Goal: Task Accomplishment & Management: Use online tool/utility

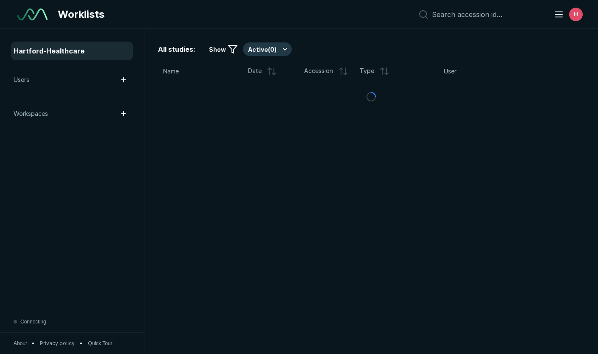
scroll to position [2539, 3785]
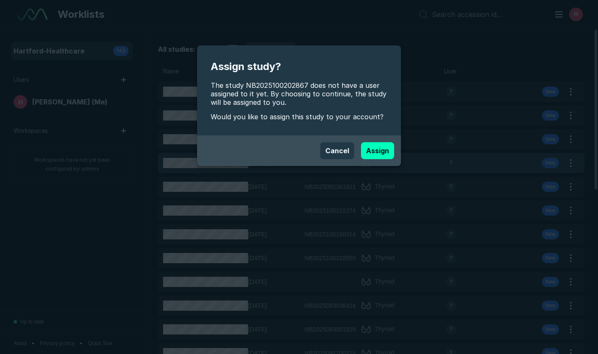
click at [199, 164] on div "Cancel Assign" at bounding box center [299, 151] width 204 height 31
click at [341, 146] on button "Cancel" at bounding box center [337, 150] width 34 height 17
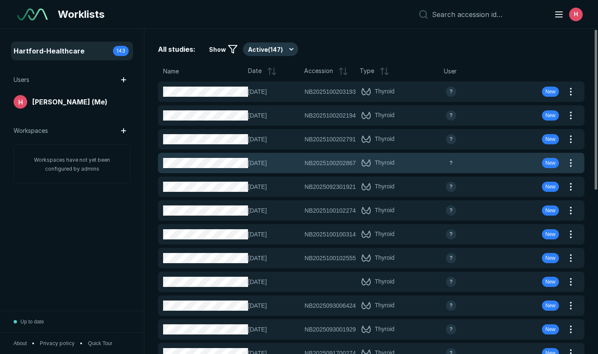
click at [199, 169] on div "[DATE] NB2025100202867 NB2025100202867 Thyroid ? New" at bounding box center [361, 163] width 406 height 20
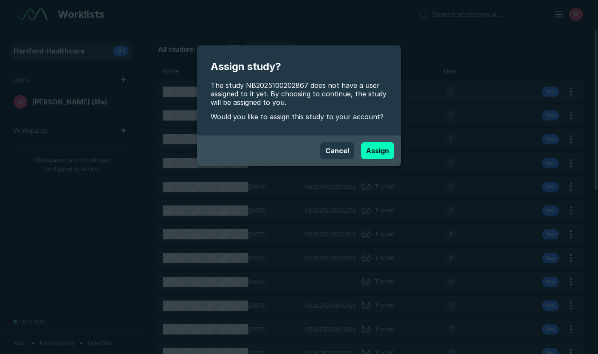
click at [93, 199] on div "Assign study? The study NB2025100202867 does not have a user assigned to it yet…" at bounding box center [299, 177] width 598 height 354
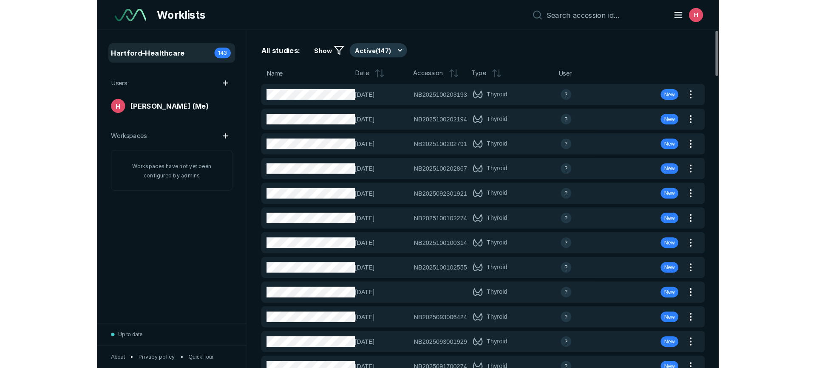
scroll to position [0, 0]
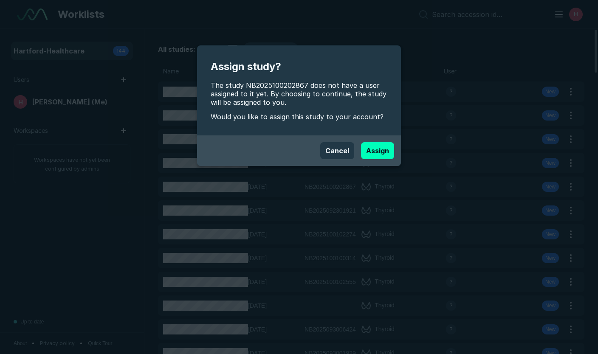
click at [371, 149] on button "Assign" at bounding box center [377, 150] width 33 height 17
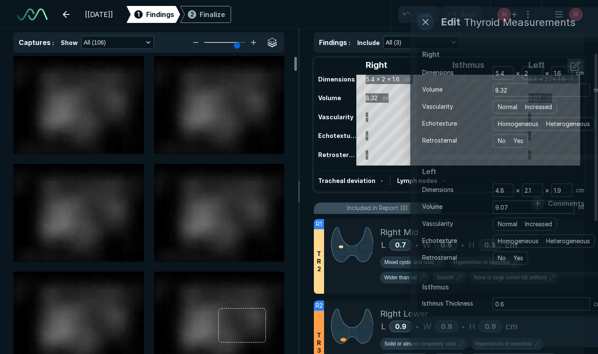
type input "5"
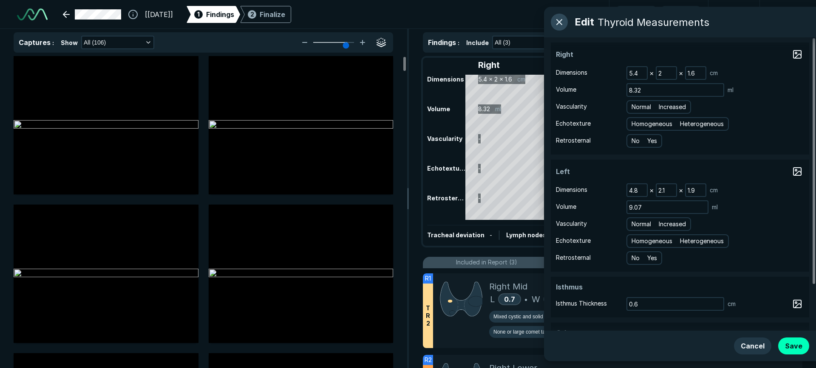
click at [558, 19] on button "button" at bounding box center [559, 22] width 17 height 17
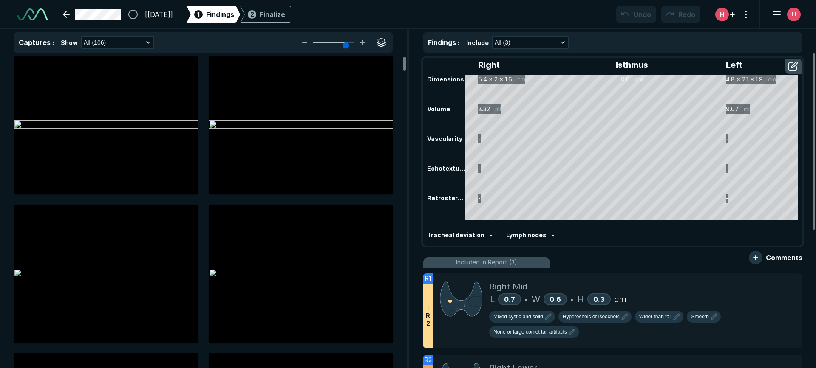
click at [433, 169] on div "Right Isthmus Left Dimensions 5.4 x 2 x 1.6 cm 0.6 cm 4.8 x 2.1 x 1.9 cm Volume…" at bounding box center [613, 152] width 378 height 187
click at [598, 68] on button "button" at bounding box center [793, 66] width 15 height 14
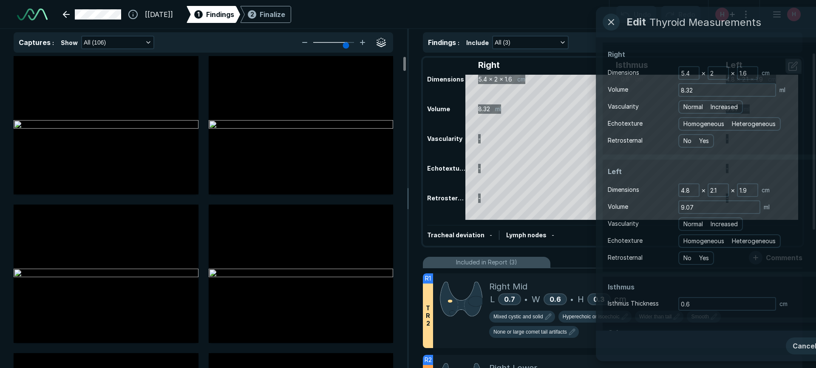
scroll to position [2396, 2316]
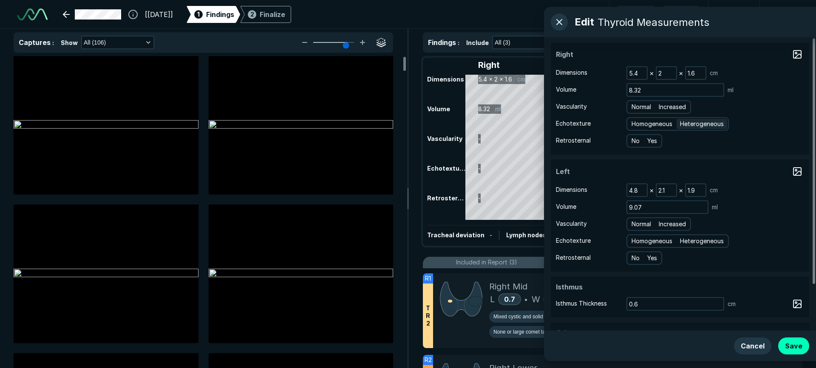
click at [598, 123] on span "Heterogeneous" at bounding box center [702, 123] width 44 height 9
click at [598, 123] on input "Heterogeneous" at bounding box center [682, 123] width 6 height 6
radio input "true"
click at [598, 107] on span "Normal" at bounding box center [642, 106] width 20 height 9
click at [598, 107] on input "Normal" at bounding box center [633, 106] width 6 height 6
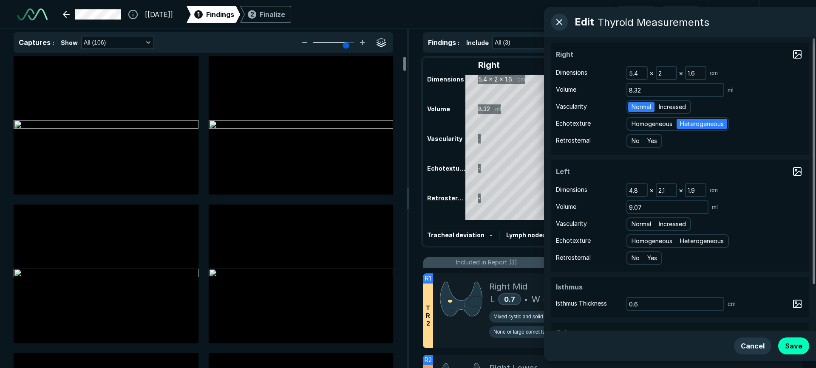
radio input "true"
click at [598, 227] on span "Normal" at bounding box center [642, 224] width 20 height 9
click at [598, 226] on input "Normal" at bounding box center [633, 224] width 6 height 6
radio input "true"
click at [598, 241] on span "Heterogeneous" at bounding box center [702, 241] width 44 height 9
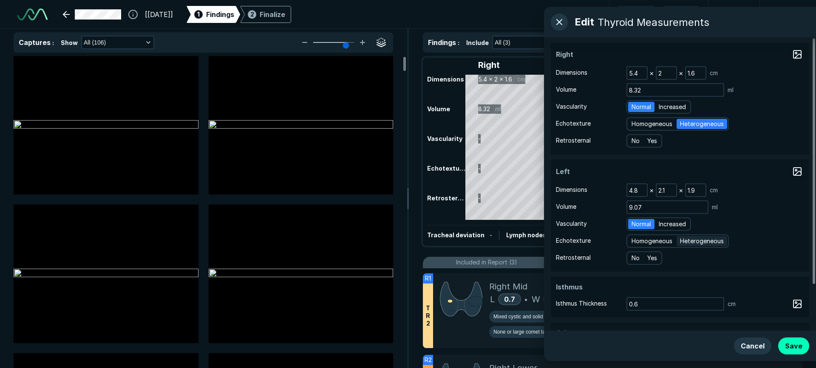
click at [598, 241] on input "Heterogeneous" at bounding box center [682, 241] width 6 height 6
radio input "true"
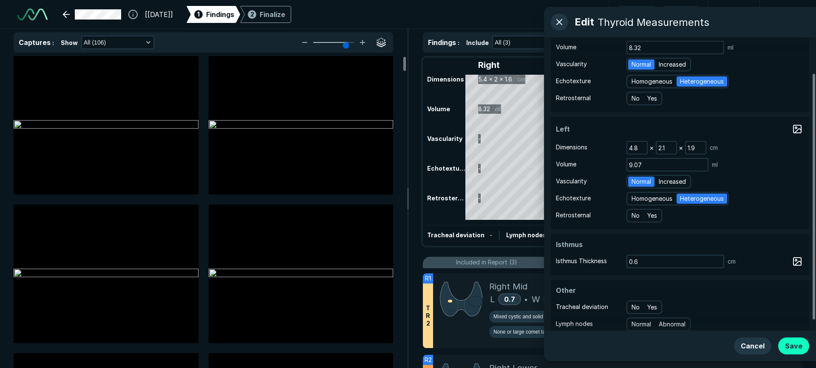
click at [598, 347] on button "Save" at bounding box center [793, 346] width 31 height 17
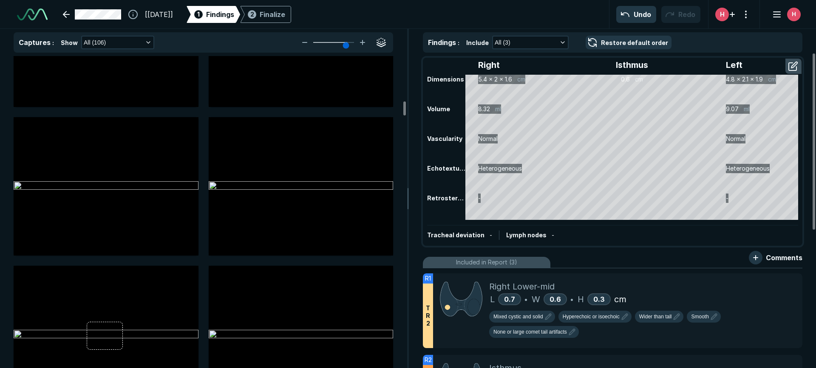
scroll to position [1147, 0]
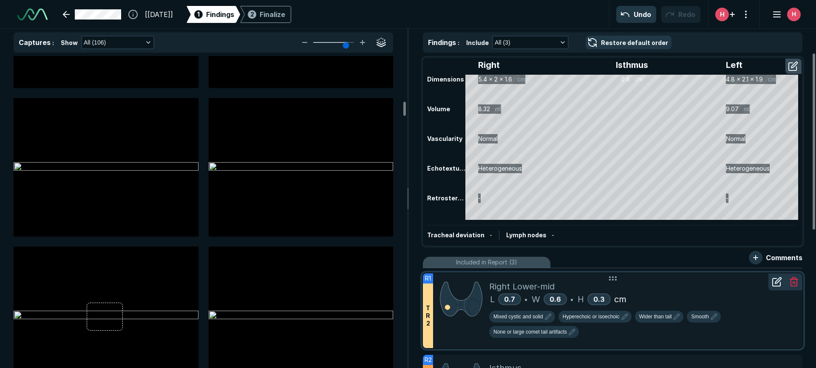
click at [448, 307] on img at bounding box center [461, 299] width 42 height 38
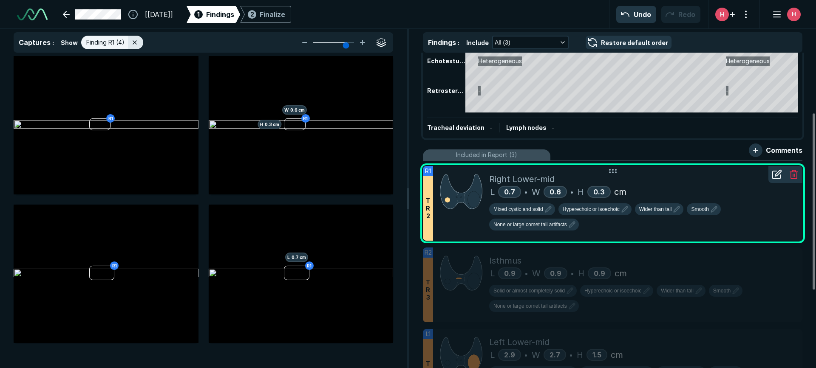
scroll to position [127, 0]
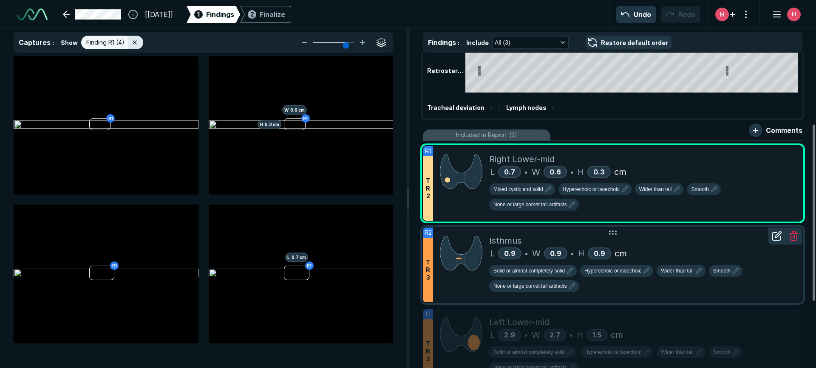
click at [442, 275] on div at bounding box center [461, 265] width 56 height 75
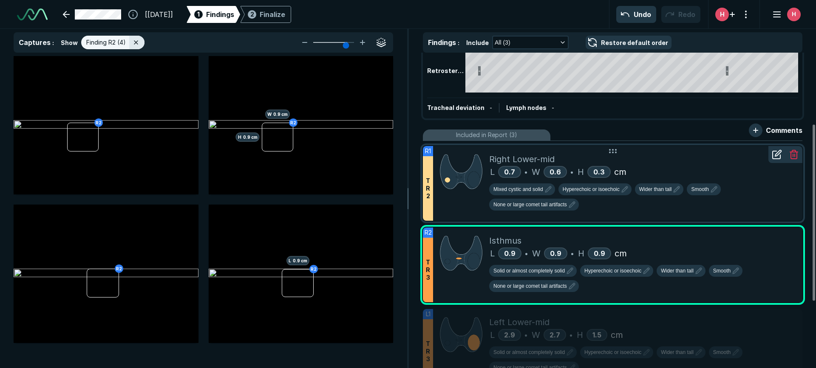
click at [450, 187] on img at bounding box center [461, 172] width 42 height 38
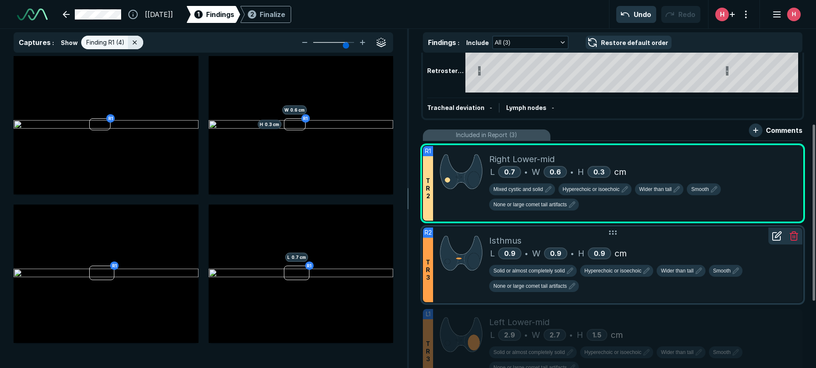
click at [460, 261] on img at bounding box center [461, 254] width 42 height 38
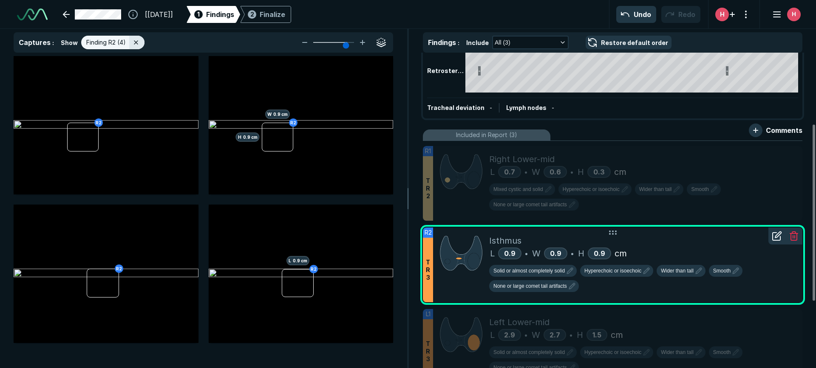
click at [598, 236] on icon at bounding box center [777, 236] width 10 height 10
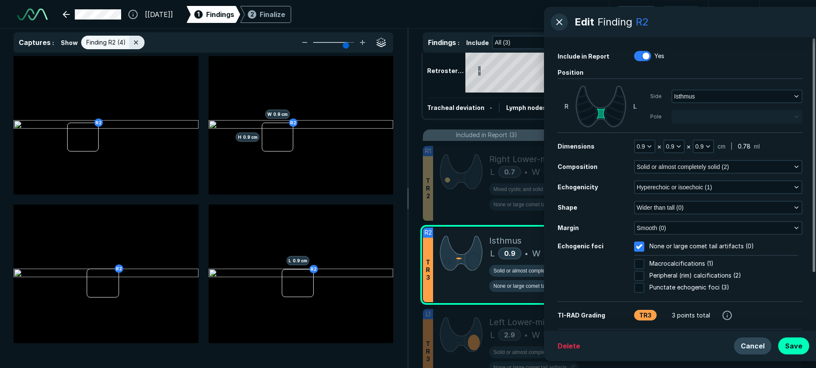
click at [598, 349] on button "Cancel" at bounding box center [752, 346] width 37 height 17
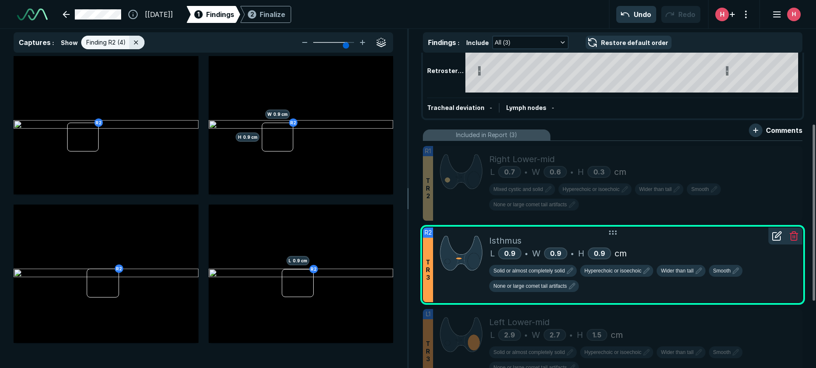
click at [454, 283] on div at bounding box center [461, 265] width 56 height 75
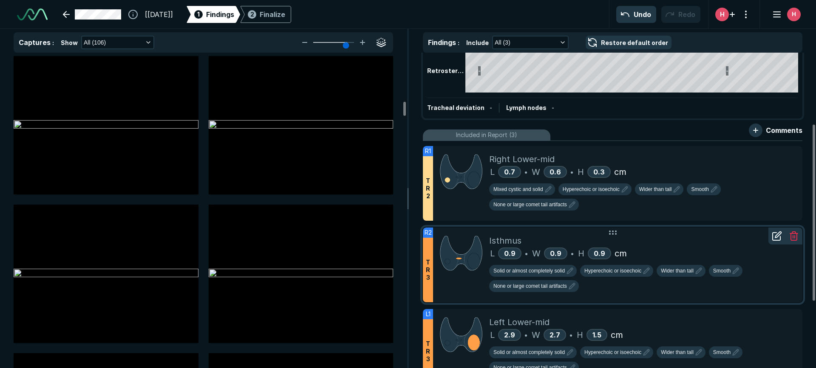
scroll to position [1147, 0]
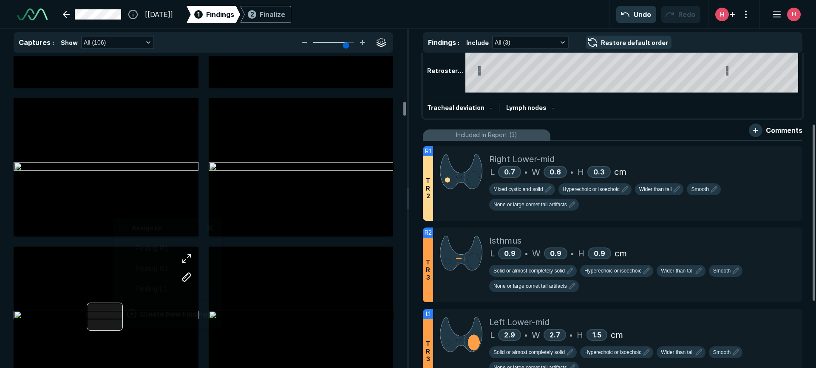
click at [113, 318] on div "Assign to: Finding R1 Finding R2 Finding L1 Create New Finding" at bounding box center [106, 316] width 185 height 139
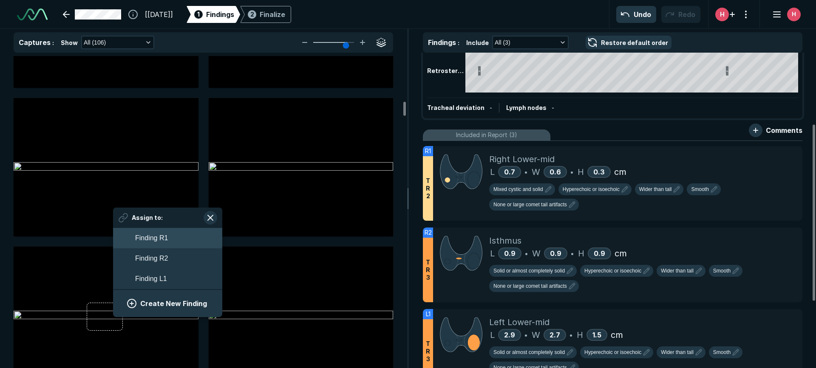
click at [143, 236] on span "Finding R1" at bounding box center [151, 238] width 33 height 10
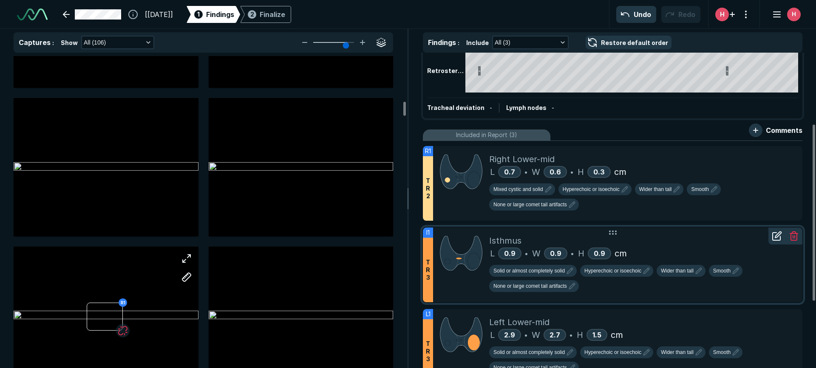
click at [455, 263] on img at bounding box center [461, 254] width 42 height 38
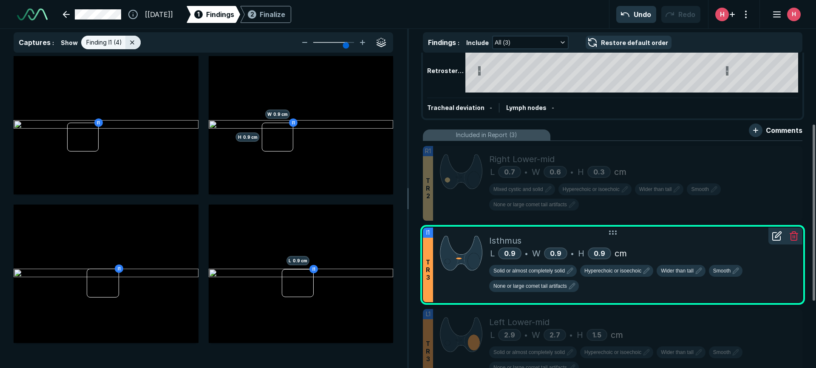
scroll to position [2405, 2787]
click at [455, 263] on img at bounding box center [461, 254] width 42 height 38
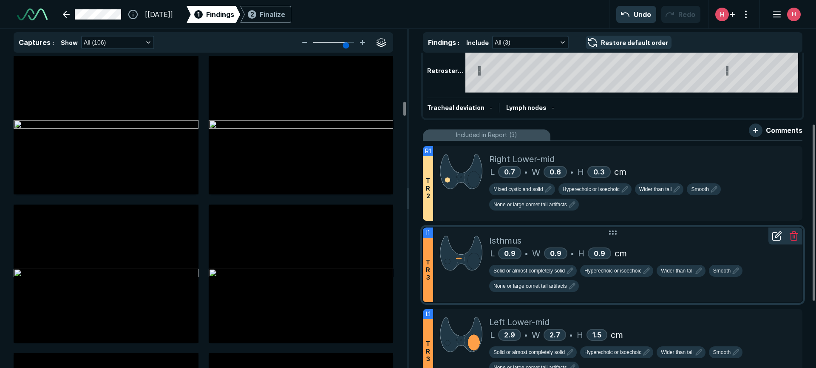
scroll to position [1147, 0]
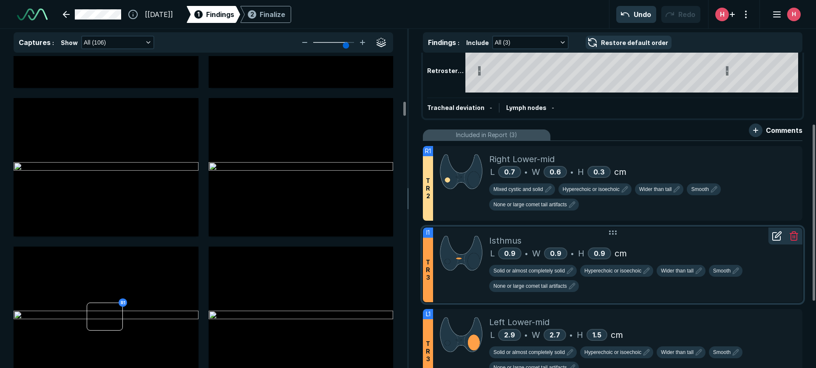
click at [455, 263] on img at bounding box center [461, 254] width 42 height 38
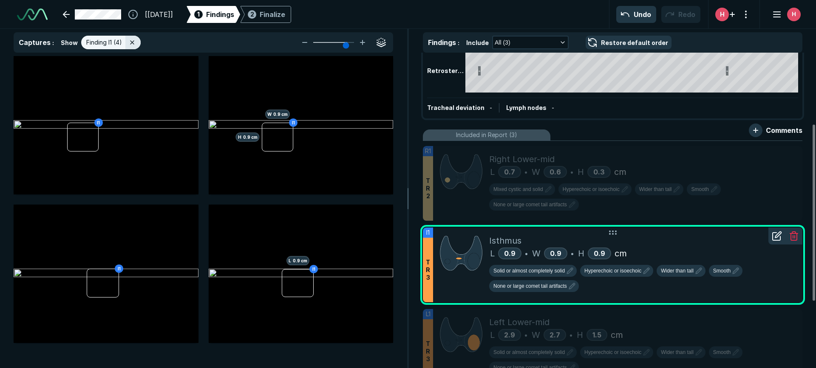
scroll to position [2405, 2787]
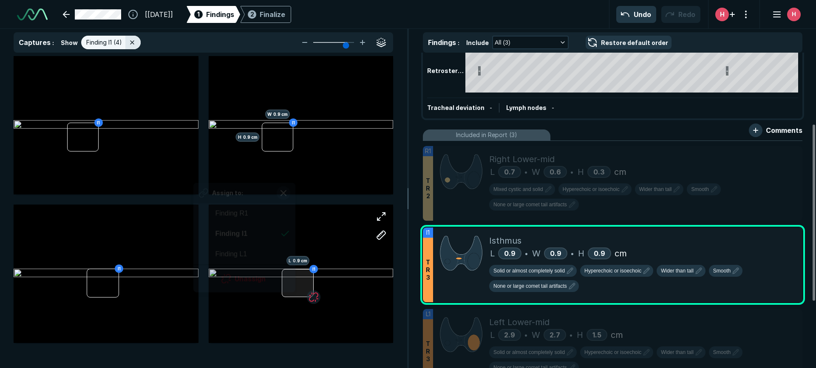
click at [295, 283] on div at bounding box center [298, 283] width 32 height 28
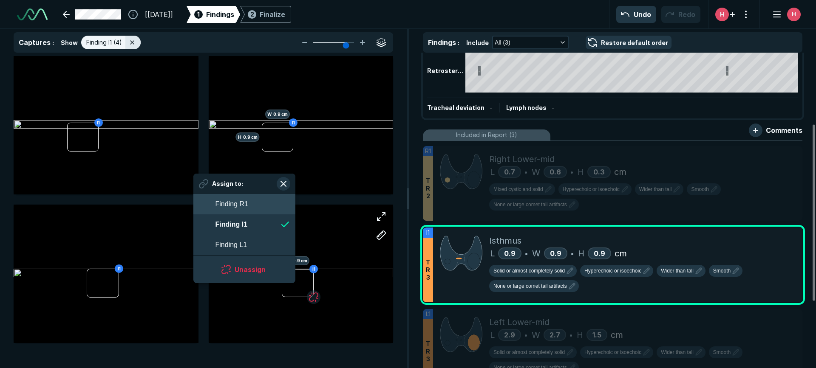
click at [238, 204] on span "Finding R1" at bounding box center [231, 204] width 33 height 10
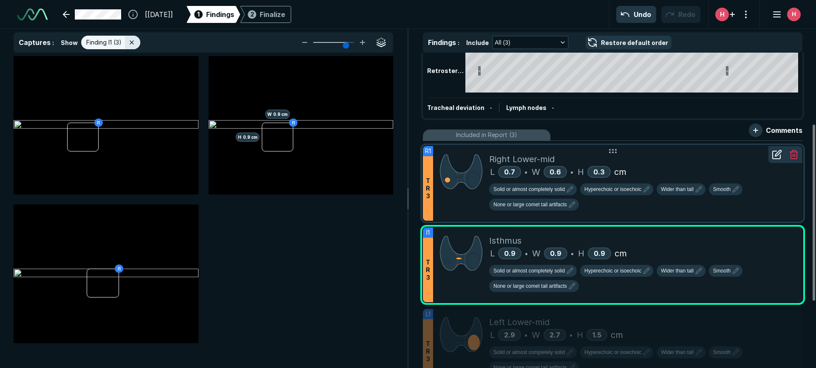
click at [459, 203] on div at bounding box center [461, 183] width 56 height 75
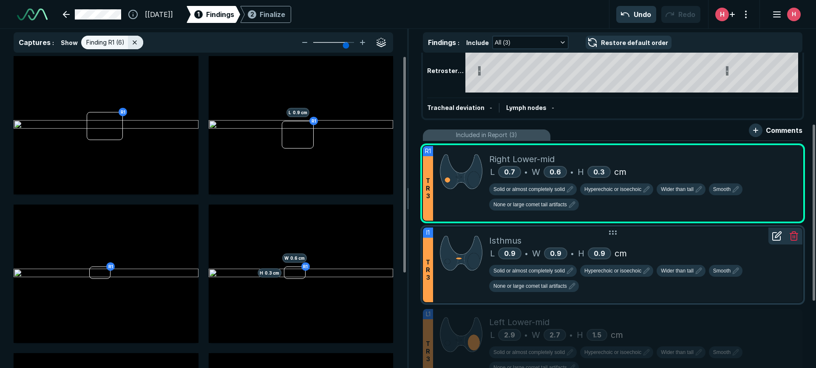
click at [449, 257] on img at bounding box center [461, 254] width 42 height 38
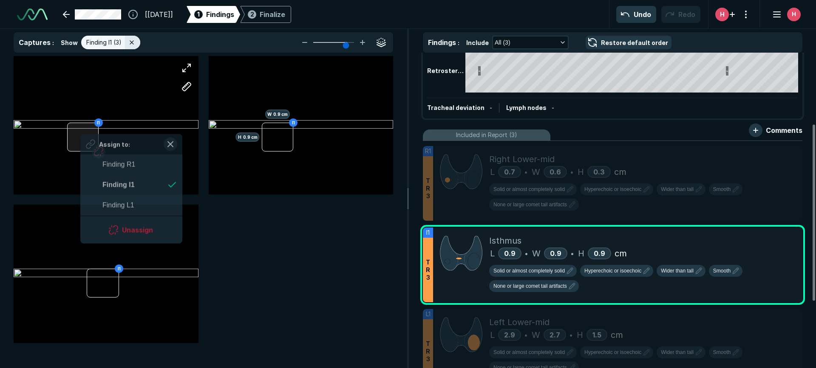
click at [81, 131] on div "I1 Assign to: Finding R1 Finding I1 Finding L1 Unassign" at bounding box center [106, 125] width 185 height 139
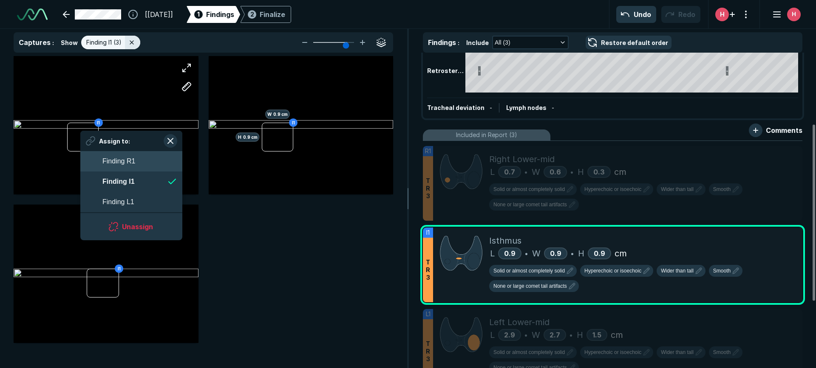
click at [125, 159] on span "Finding R1" at bounding box center [118, 161] width 33 height 10
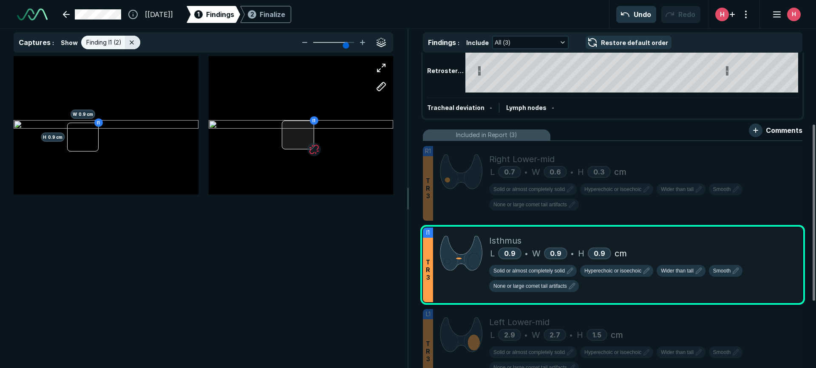
click at [288, 137] on div at bounding box center [298, 134] width 32 height 29
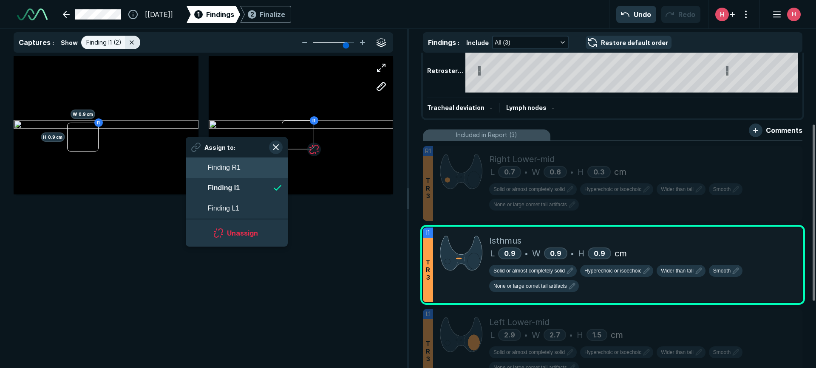
click at [224, 170] on span "Finding R1" at bounding box center [224, 168] width 33 height 10
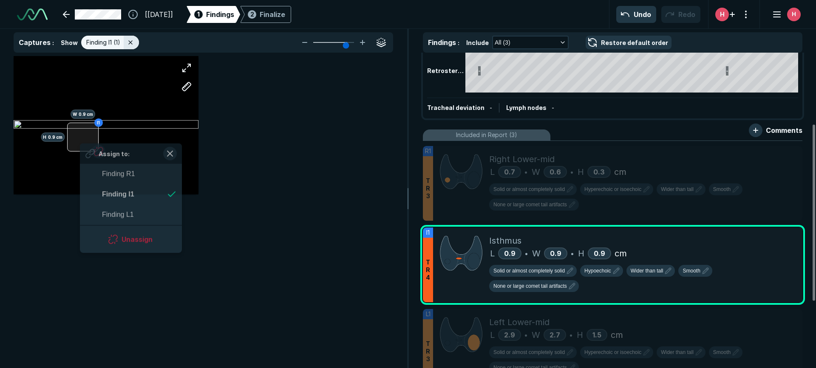
click at [80, 141] on div "I1 H 0.9 cm W 0.9 cm Assign to: Finding R1 Finding I1 Finding L1 Unassign" at bounding box center [106, 125] width 185 height 139
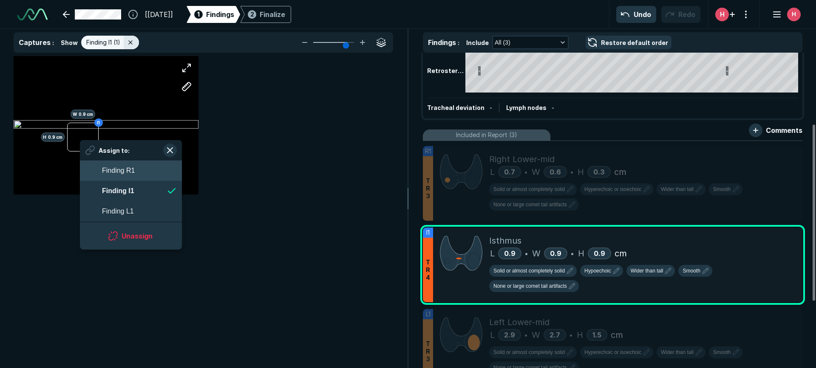
click at [126, 170] on span "Finding R1" at bounding box center [118, 171] width 33 height 10
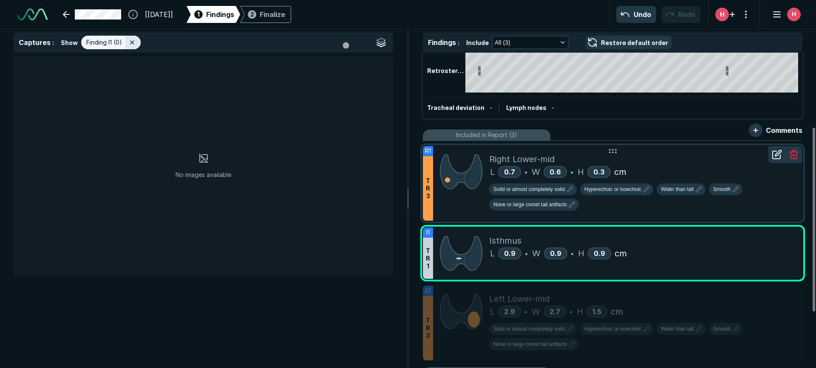
click at [451, 179] on img at bounding box center [461, 172] width 42 height 38
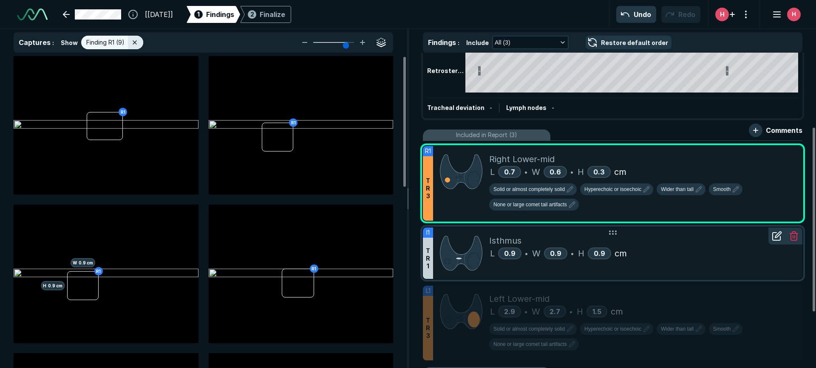
click at [458, 258] on img at bounding box center [461, 254] width 42 height 38
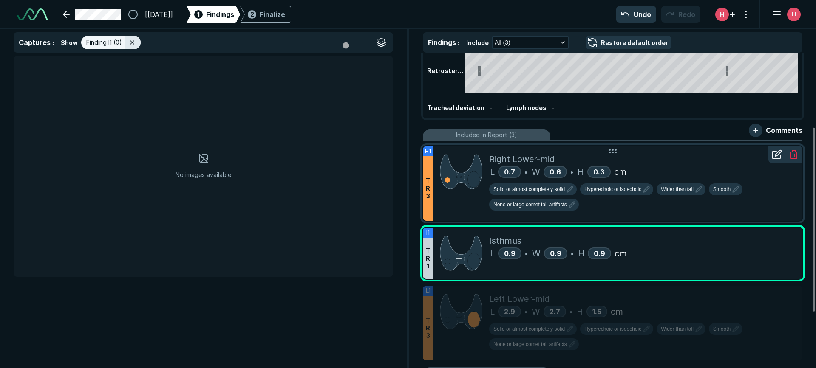
click at [453, 197] on div at bounding box center [461, 183] width 56 height 75
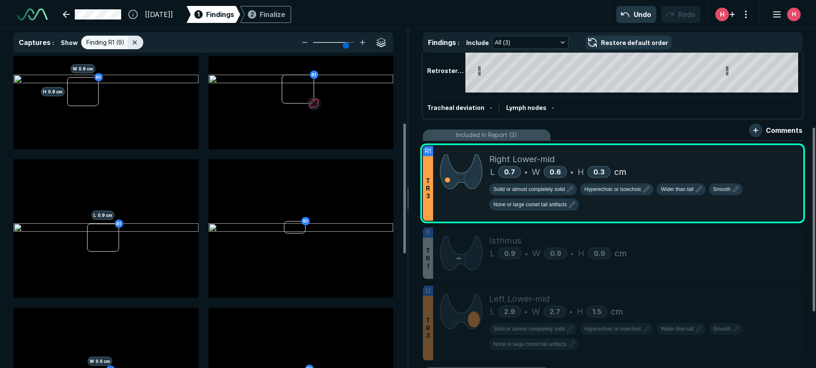
scroll to position [212, 0]
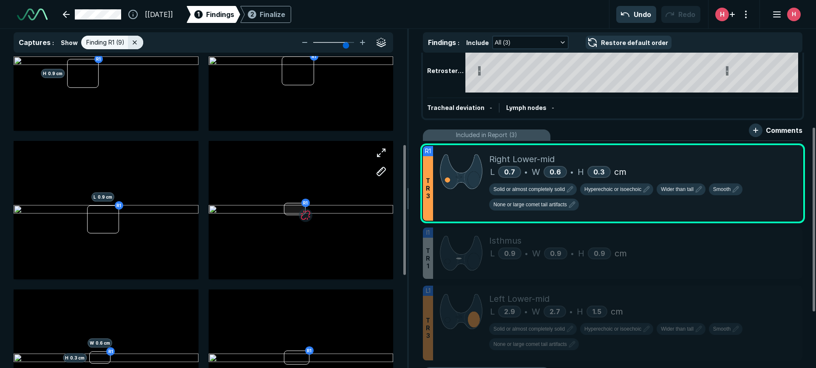
click at [293, 208] on div at bounding box center [295, 209] width 22 height 12
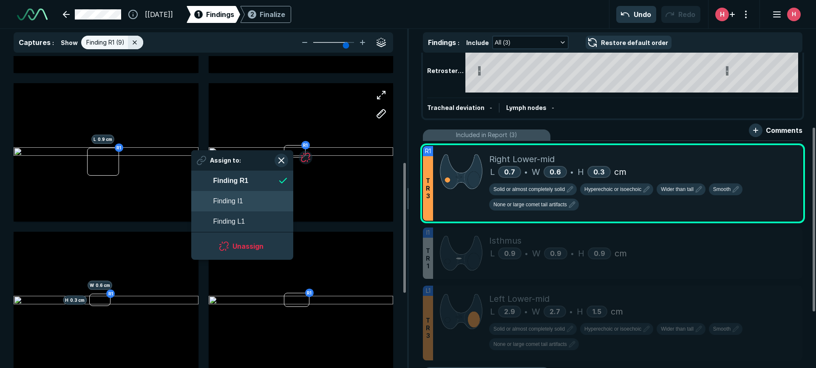
scroll to position [255, 0]
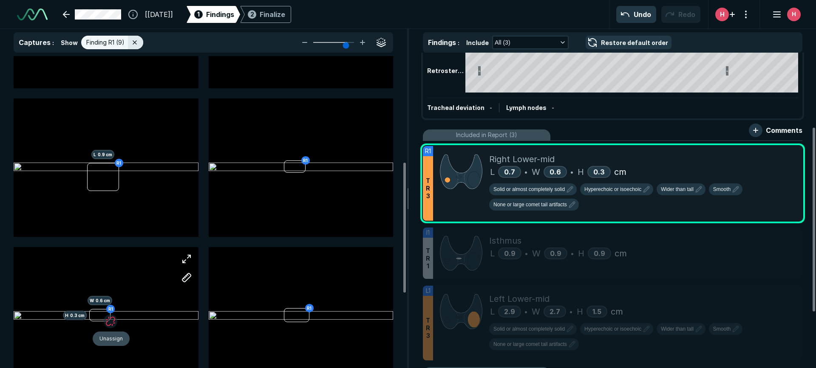
click at [108, 309] on div "R1 H 0.3 cm W 0.6 cm" at bounding box center [106, 316] width 185 height 139
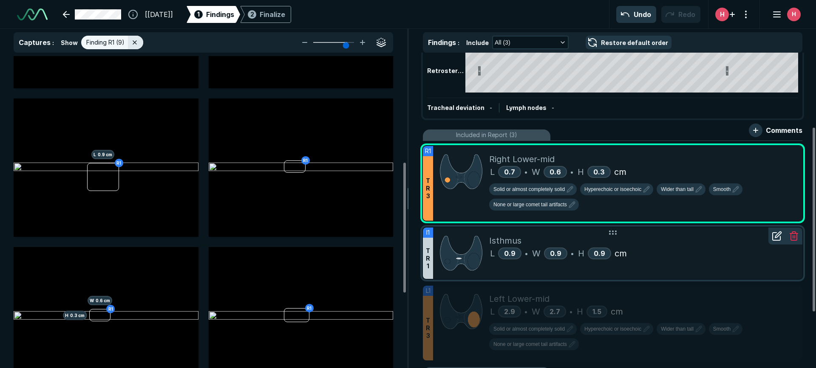
click at [459, 263] on img at bounding box center [461, 254] width 42 height 38
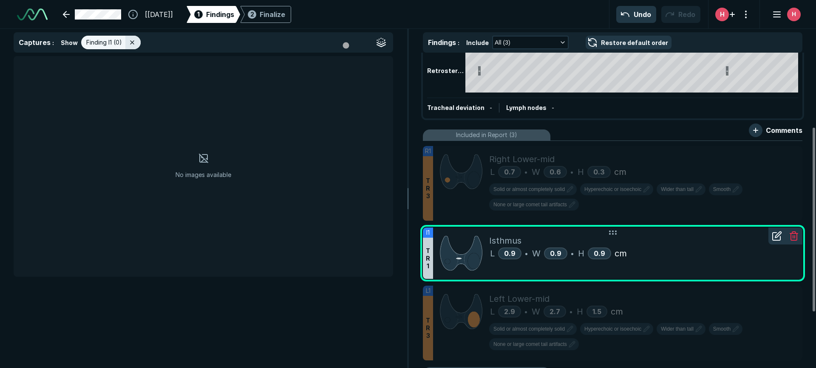
scroll to position [0, 0]
click at [459, 263] on img at bounding box center [461, 254] width 42 height 38
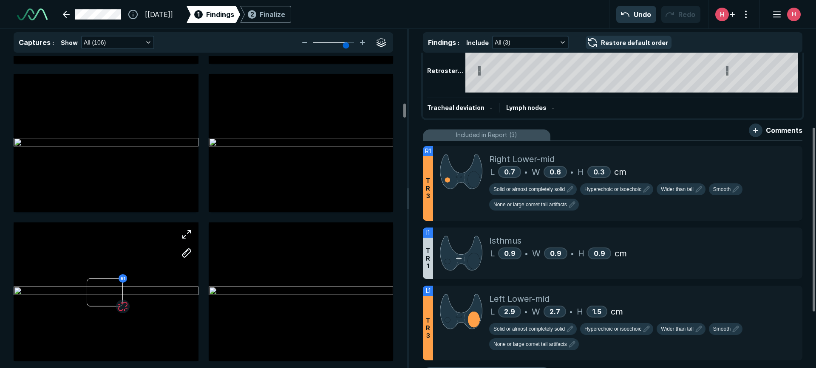
scroll to position [1232, 0]
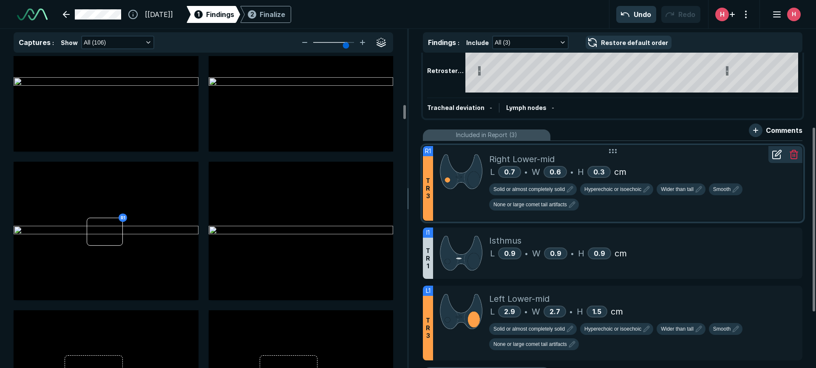
click at [457, 182] on img at bounding box center [461, 172] width 42 height 38
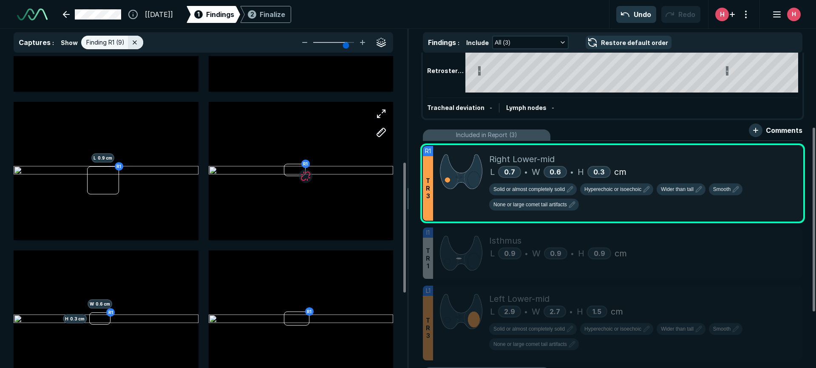
scroll to position [255, 0]
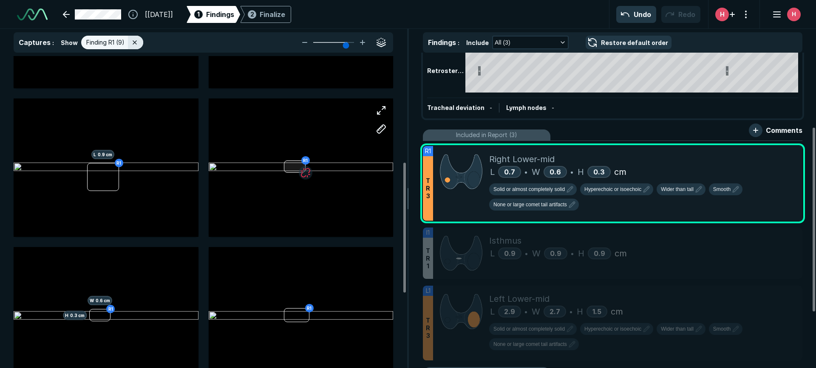
click at [296, 172] on div at bounding box center [295, 167] width 22 height 12
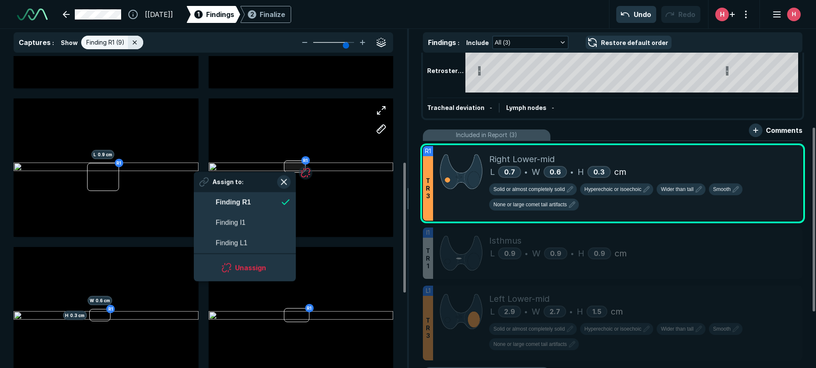
scroll to position [1349, 1551]
click at [231, 220] on span "Finding I1" at bounding box center [231, 223] width 30 height 10
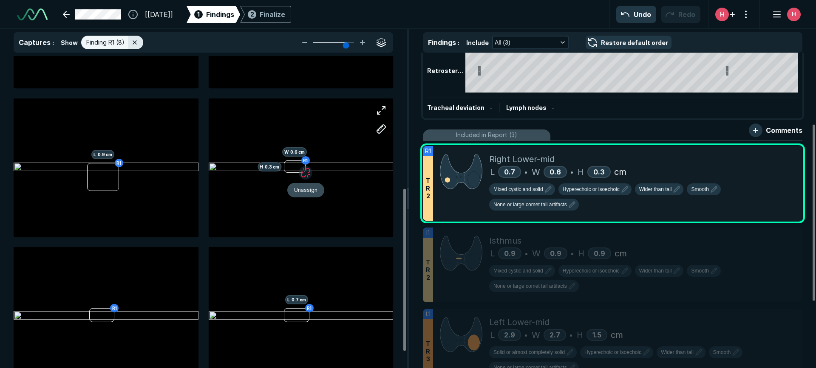
click at [302, 159] on div "R1 H 0.3 cm W 0.6 cm" at bounding box center [301, 168] width 185 height 139
click at [292, 171] on div at bounding box center [295, 167] width 22 height 12
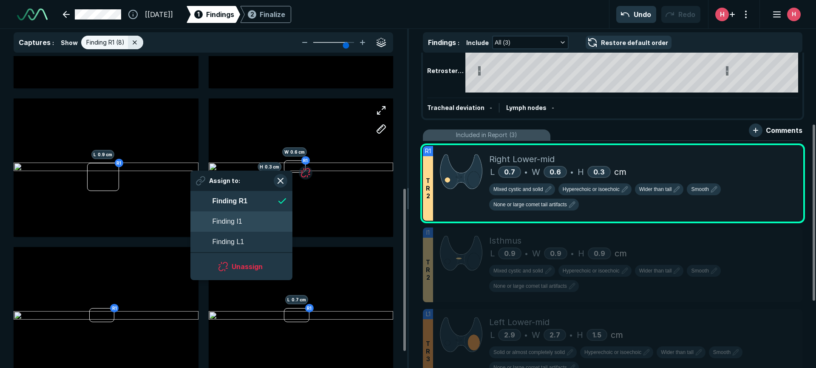
click at [242, 224] on button "Finding I1" at bounding box center [241, 222] width 102 height 20
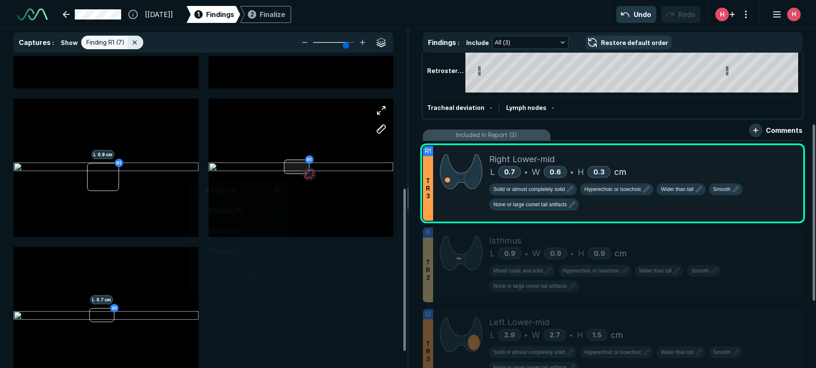
click at [289, 170] on div at bounding box center [296, 167] width 25 height 14
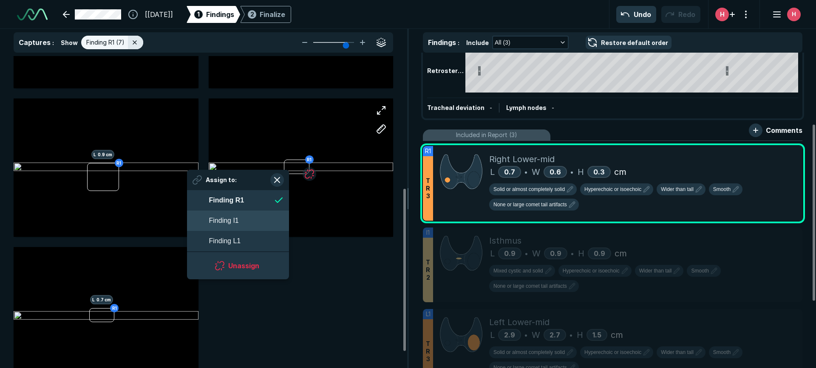
click at [248, 215] on button "Finding I1" at bounding box center [238, 221] width 102 height 20
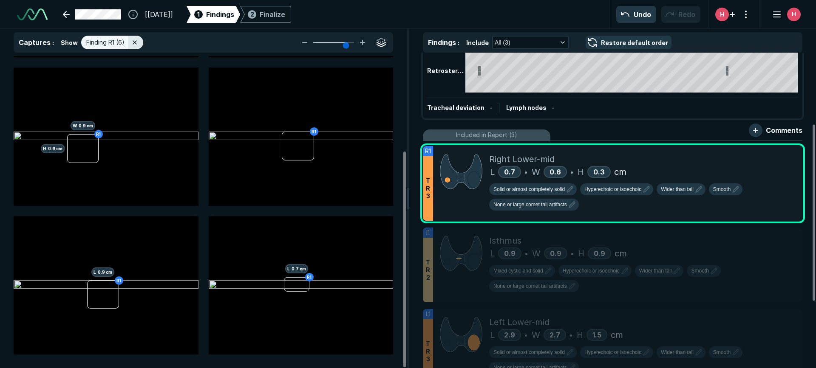
scroll to position [137, 0]
click at [289, 287] on div at bounding box center [296, 285] width 25 height 14
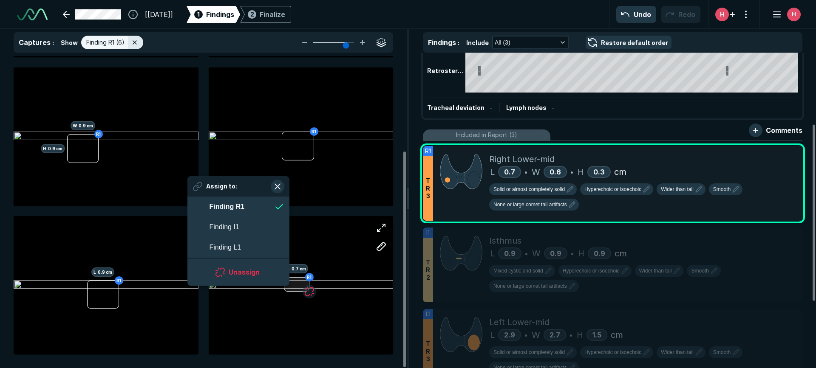
scroll to position [1349, 1551]
click at [231, 228] on span "Finding I1" at bounding box center [225, 228] width 30 height 10
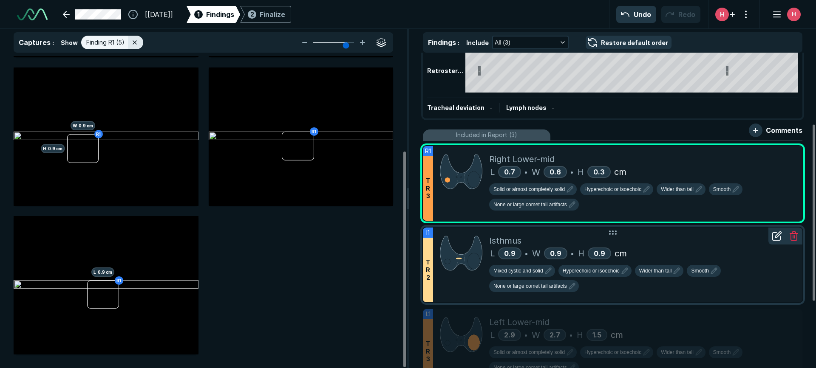
click at [459, 267] on img at bounding box center [461, 254] width 42 height 38
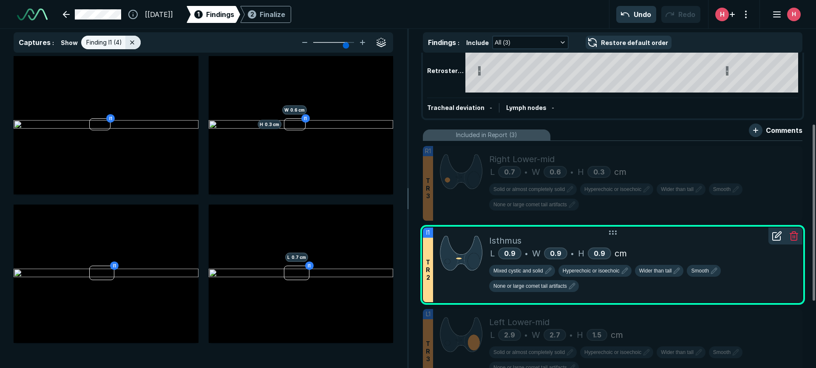
scroll to position [0, 0]
click at [598, 240] on icon at bounding box center [777, 236] width 10 height 10
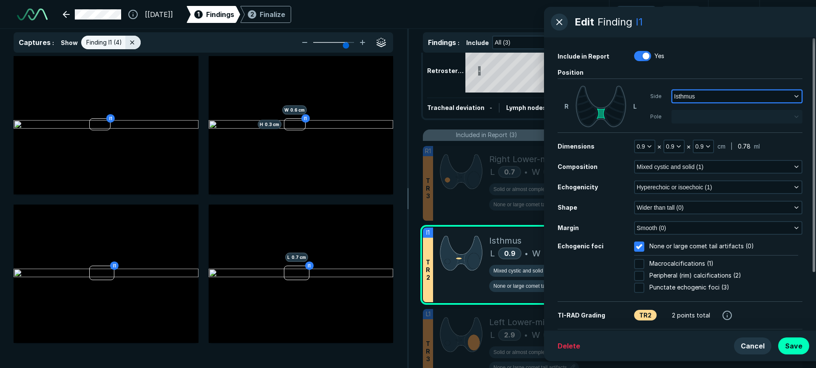
click at [598, 96] on icon "button" at bounding box center [796, 96] width 7 height 7
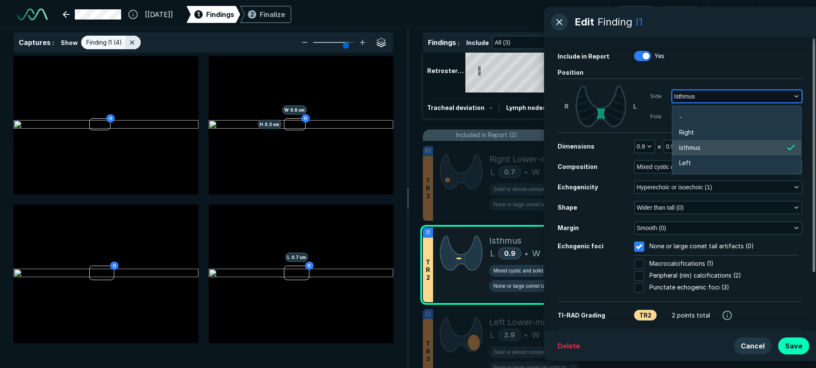
scroll to position [1349, 1672]
click at [598, 132] on li "Right" at bounding box center [736, 132] width 129 height 15
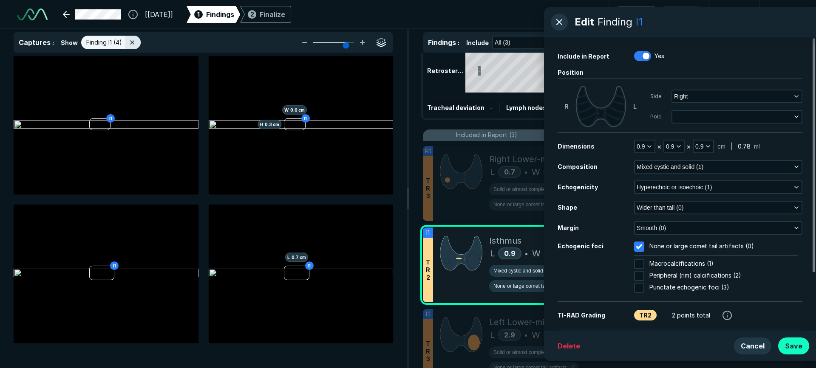
click at [598, 346] on button "Save" at bounding box center [793, 346] width 31 height 17
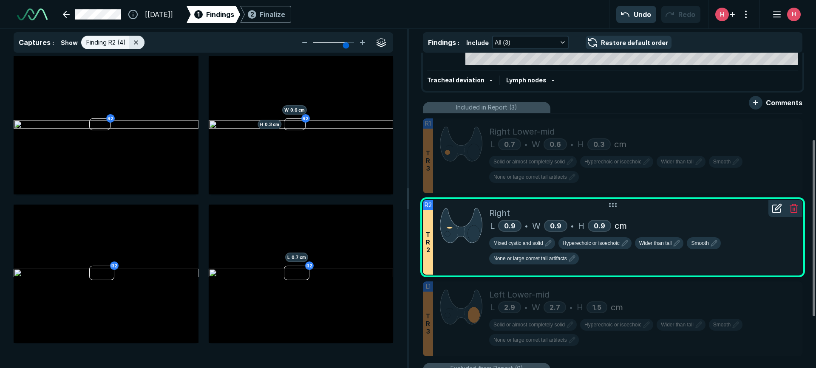
scroll to position [170, 0]
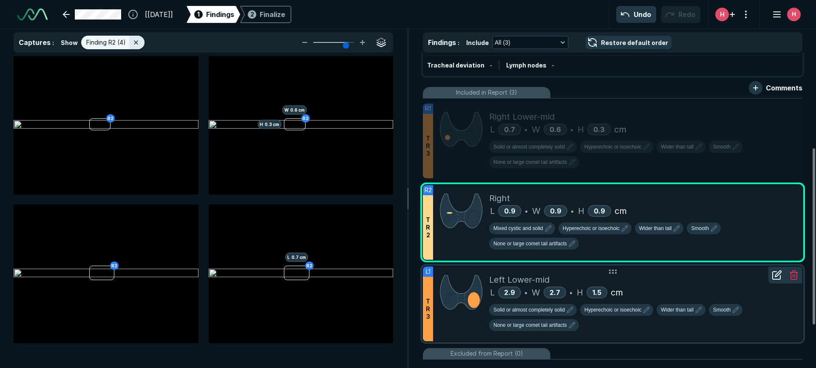
click at [598, 334] on div "Solid or almost completely solid Hyperechoic or isoechoic Wider than tall Smoot…" at bounding box center [642, 319] width 306 height 31
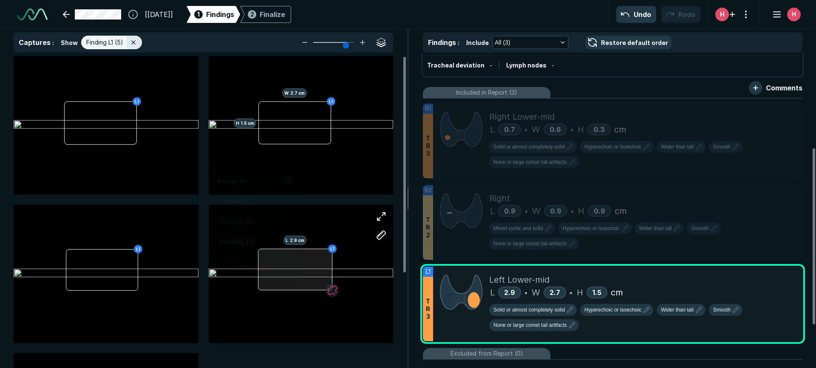
click at [300, 270] on div at bounding box center [295, 270] width 74 height 42
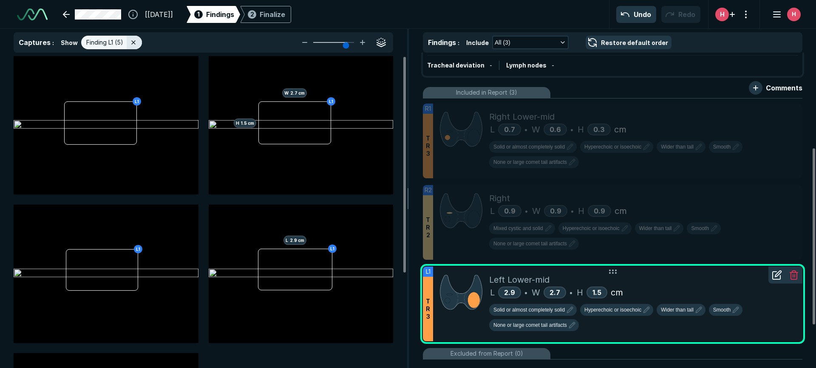
click at [598, 277] on icon at bounding box center [777, 275] width 10 height 10
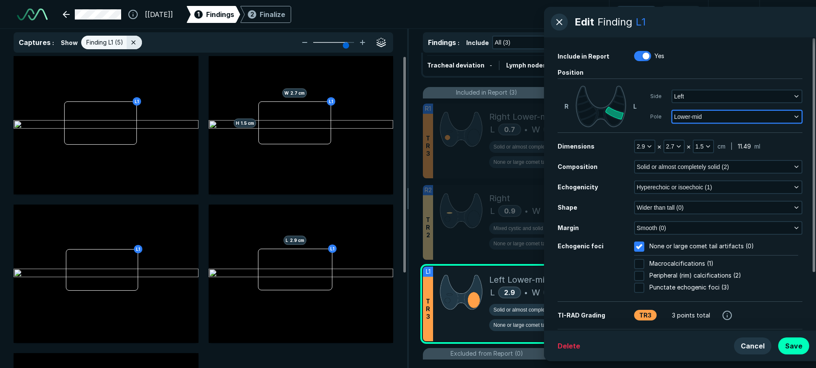
click at [598, 117] on polyline "button" at bounding box center [796, 117] width 3 height 2
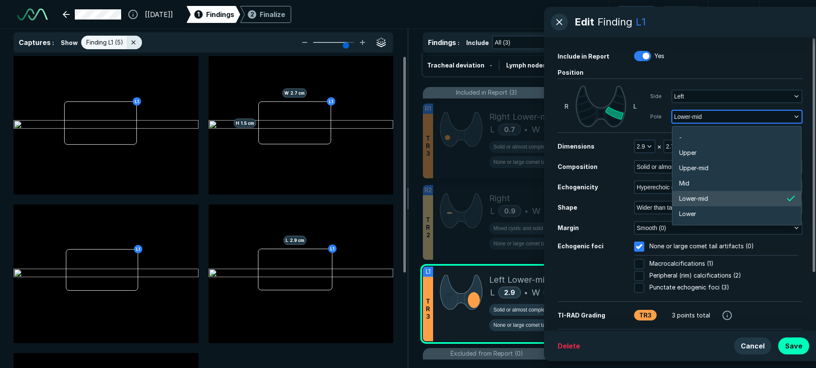
scroll to position [1487, 1672]
click at [598, 117] on polyline "button" at bounding box center [796, 117] width 3 height 2
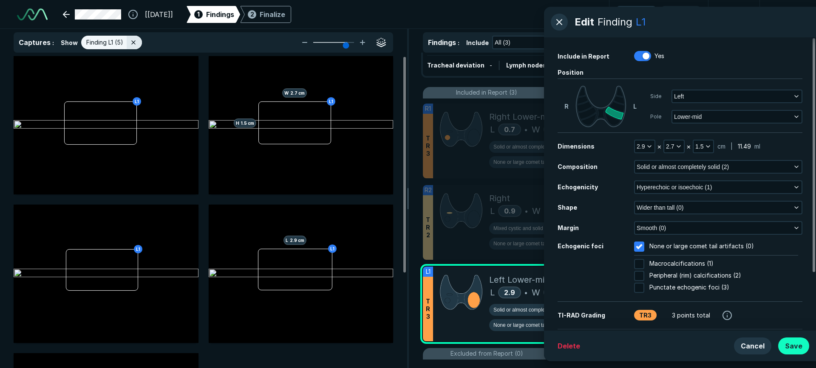
click at [598, 343] on button "Save" at bounding box center [793, 346] width 31 height 17
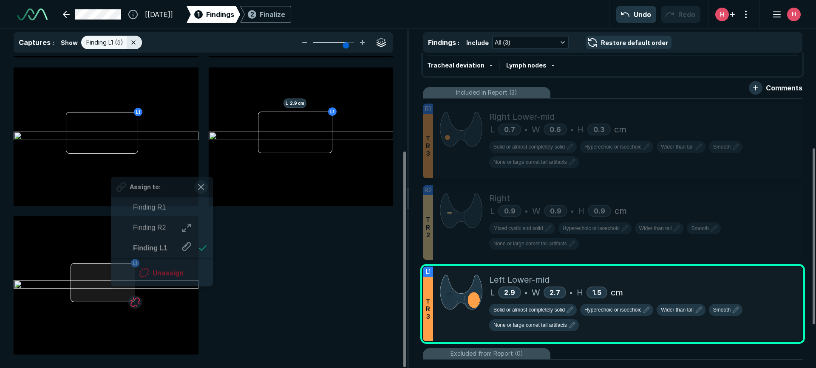
scroll to position [1349, 1551]
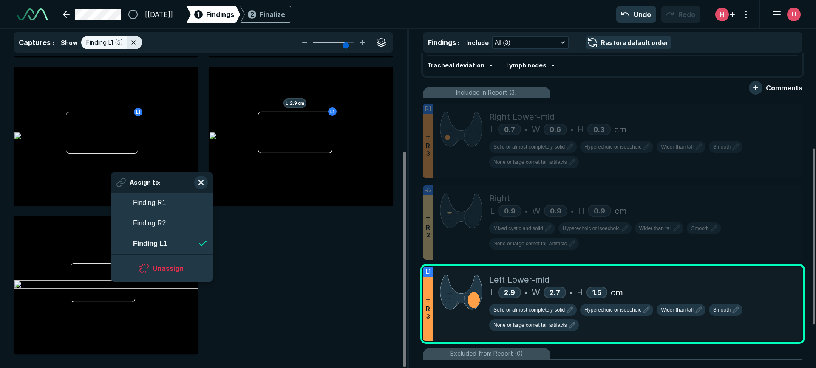
drag, startPoint x: 111, startPoint y: 283, endPoint x: 249, endPoint y: 300, distance: 138.7
click at [249, 300] on div "L1 L1 H 1.5 cm W 2.7 cm L1 L1 L 2.9 cm L1 Assign to: Finding R1 Finding R2 Find…" at bounding box center [204, 137] width 380 height 436
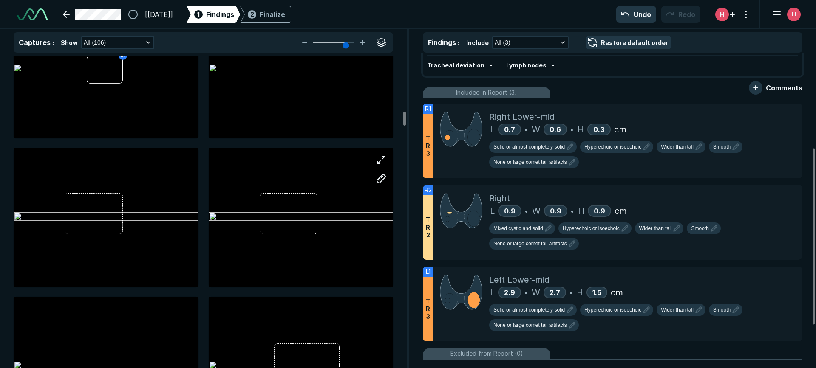
scroll to position [1402, 0]
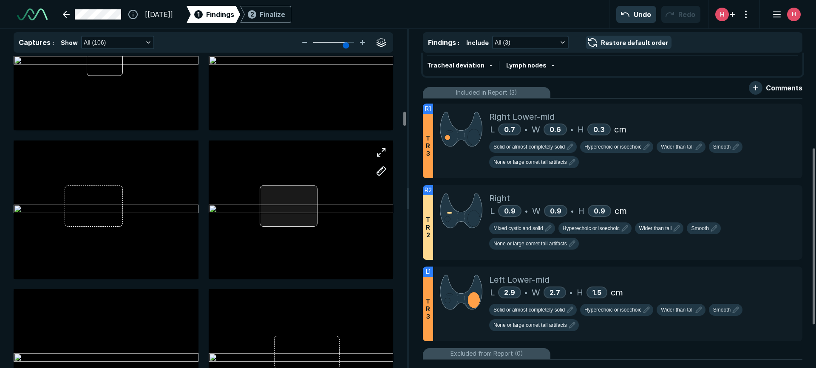
click at [280, 210] on div at bounding box center [289, 207] width 58 height 42
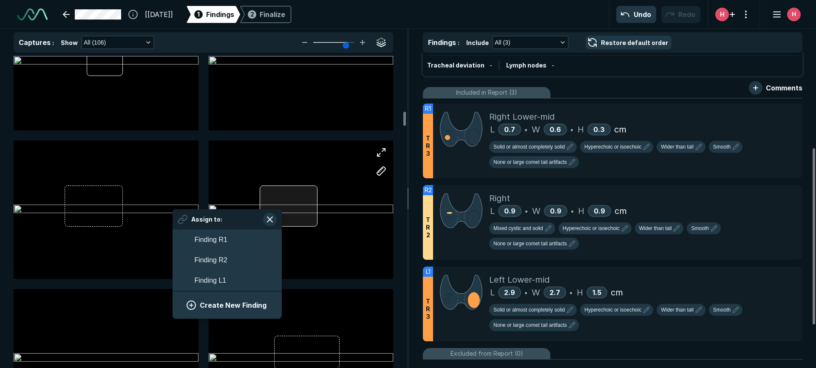
scroll to position [1349, 1576]
click at [310, 209] on div at bounding box center [289, 207] width 58 height 42
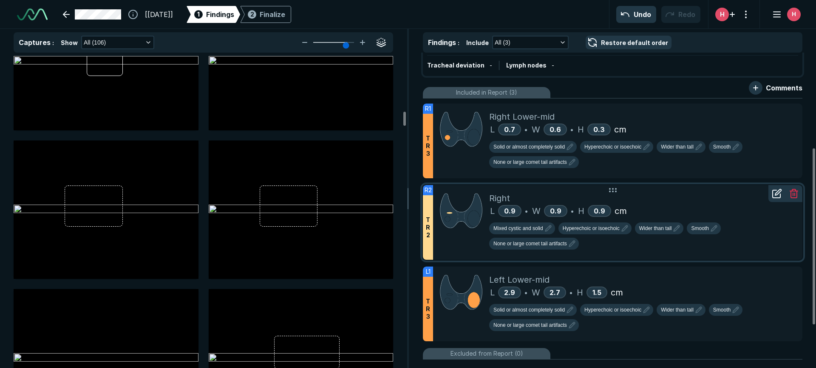
drag, startPoint x: 450, startPoint y: 218, endPoint x: 455, endPoint y: 218, distance: 4.3
click at [455, 218] on img at bounding box center [461, 211] width 42 height 38
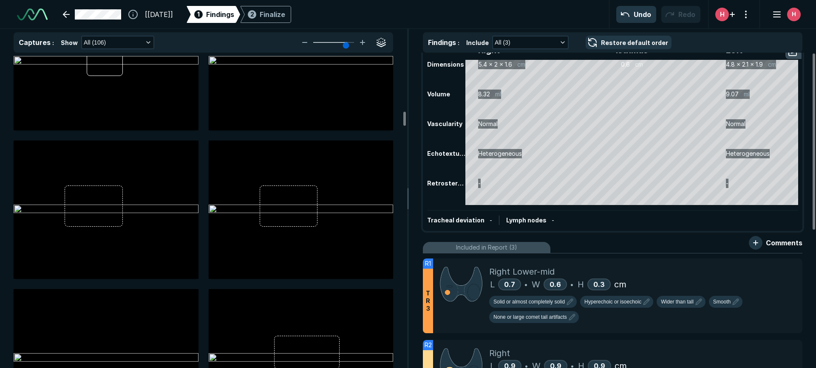
scroll to position [0, 0]
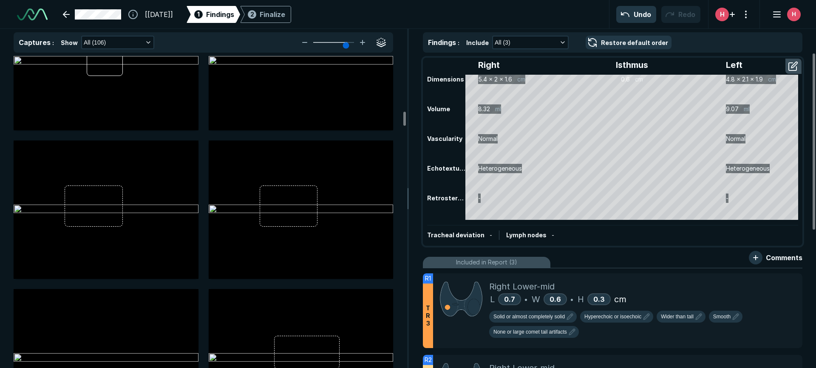
click at [598, 236] on div "Tracheal deviation - Lymph nodes -" at bounding box center [612, 235] width 371 height 20
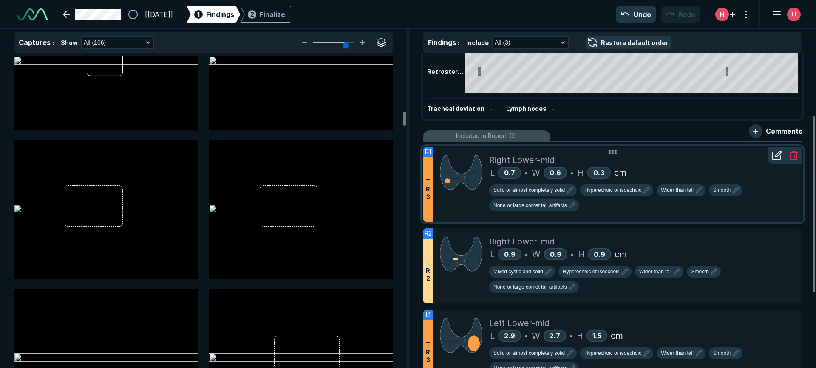
scroll to position [127, 0]
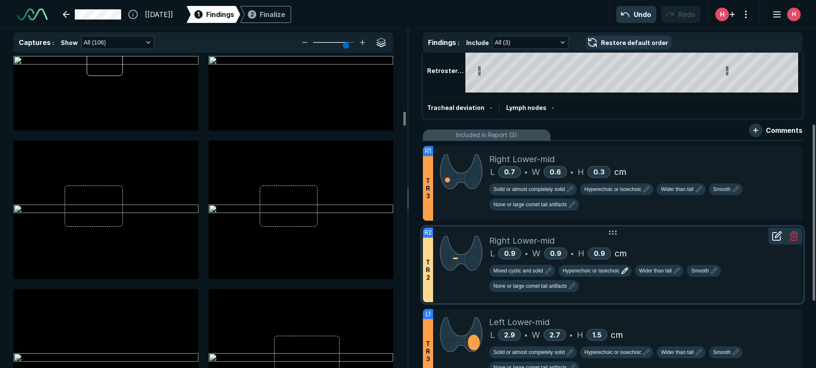
click at [592, 272] on span "Hyperechoic or isoechoic" at bounding box center [591, 271] width 57 height 8
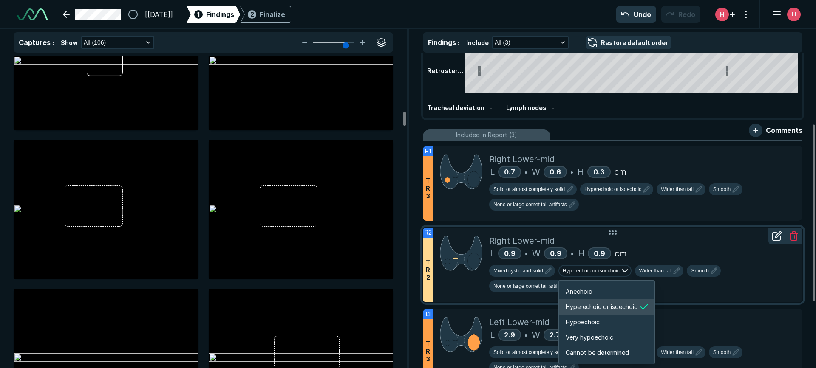
scroll to position [1418, 1523]
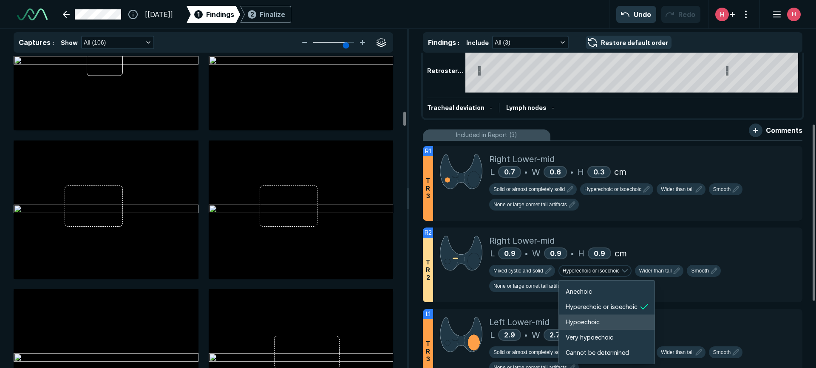
click at [583, 322] on span "Hypoechoic" at bounding box center [583, 322] width 34 height 9
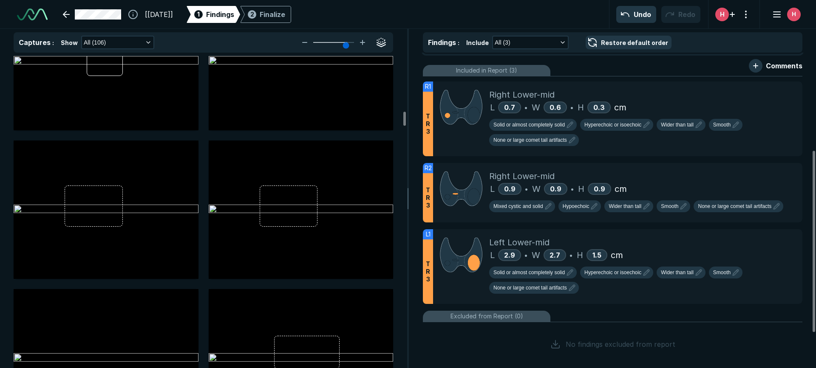
scroll to position [212, 0]
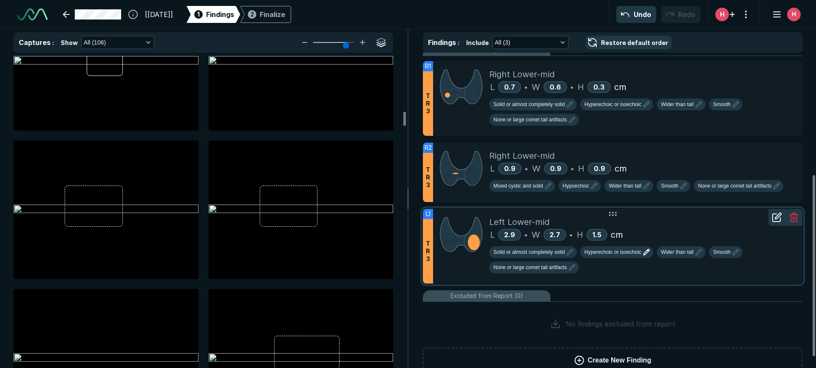
click at [598, 254] on span "Hyperechoic or isoechoic" at bounding box center [612, 253] width 57 height 8
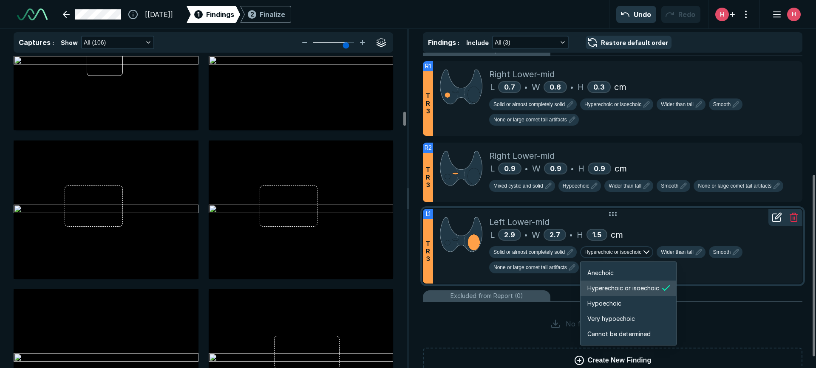
scroll to position [1418, 1523]
click at [598, 302] on span "Hypoechoic" at bounding box center [604, 303] width 34 height 9
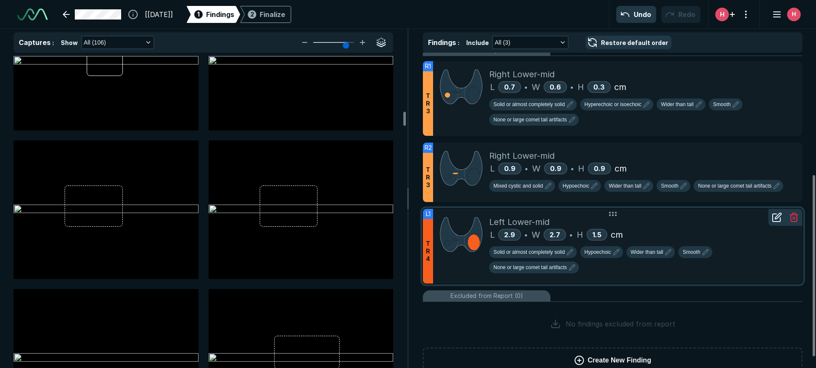
click at [598, 273] on div "Solid or almost completely solid Hypoechoic Wider than tall Smooth None or larg…" at bounding box center [642, 261] width 306 height 31
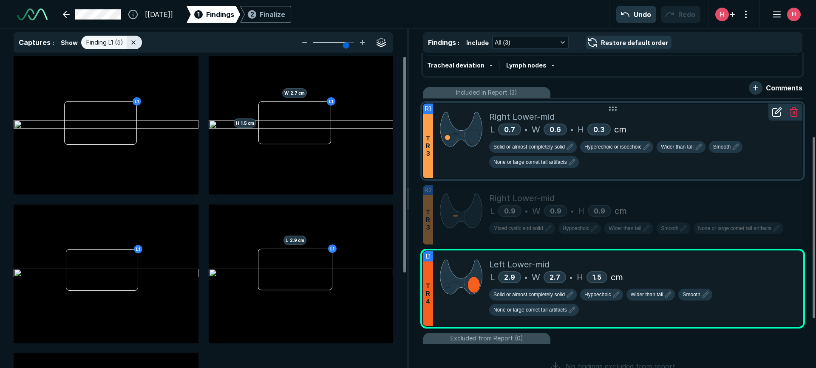
scroll to position [127, 0]
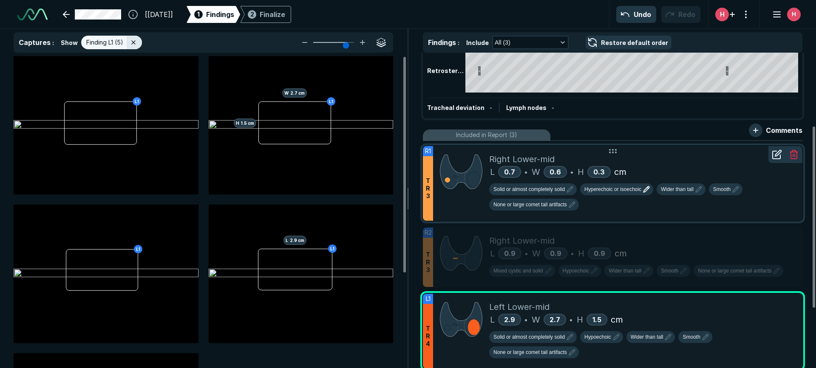
click at [598, 191] on span "Hyperechoic or isoechoic" at bounding box center [612, 190] width 57 height 8
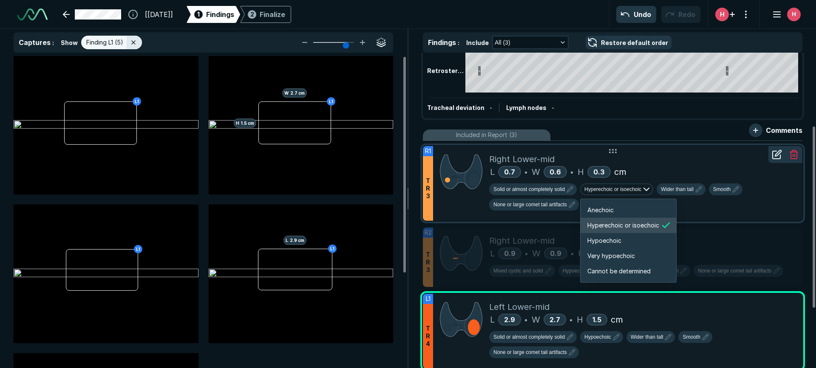
scroll to position [1418, 1523]
click at [598, 191] on span "Hyperechoic or isoechoic" at bounding box center [612, 190] width 57 height 8
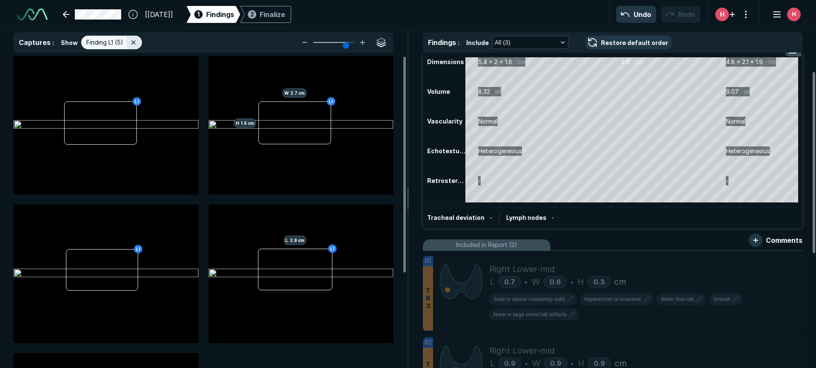
scroll to position [0, 0]
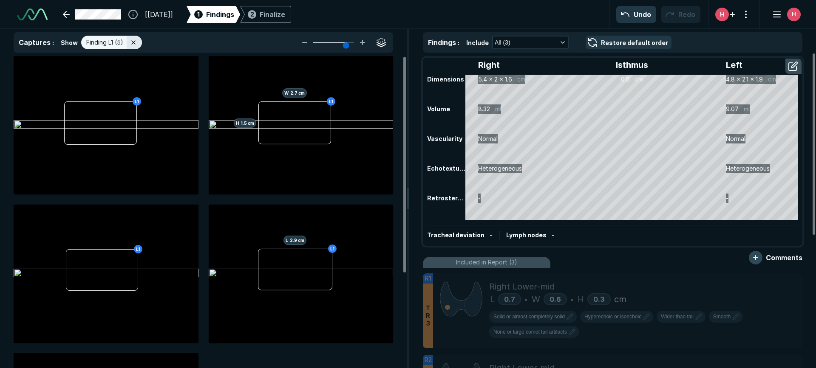
click at [598, 258] on button "button" at bounding box center [756, 258] width 14 height 14
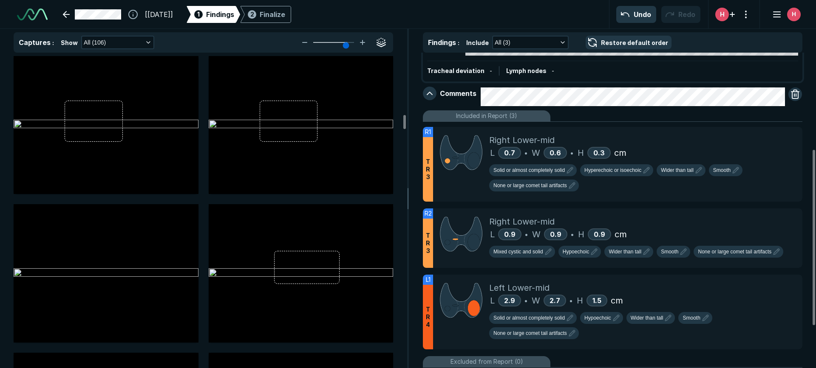
scroll to position [164, 0]
click at [598, 282] on icon at bounding box center [777, 284] width 10 height 10
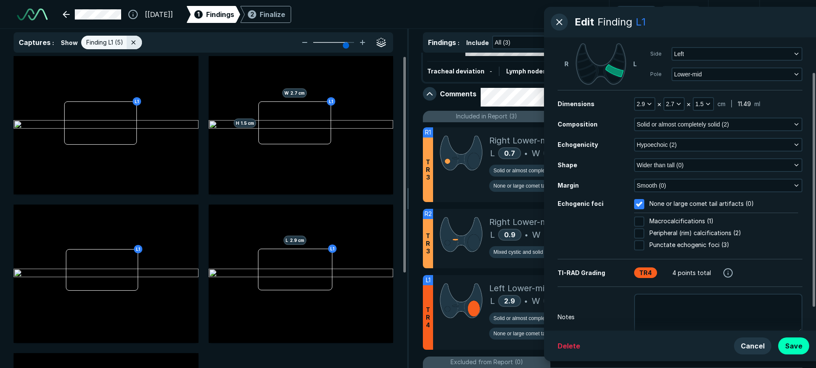
scroll to position [73, 0]
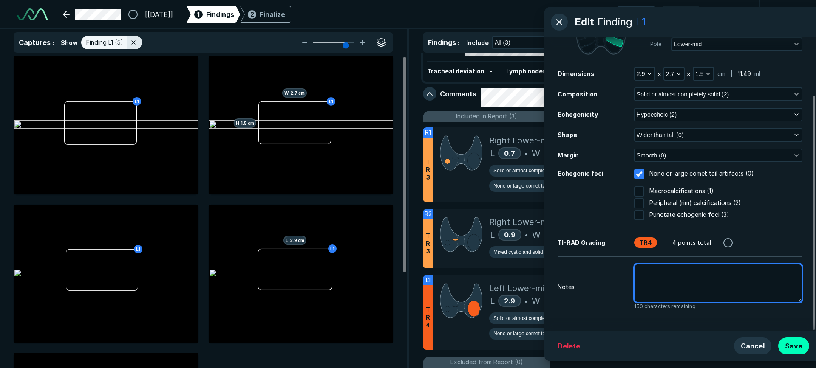
click at [598, 287] on textarea at bounding box center [718, 283] width 168 height 39
type textarea "x"
type textarea "L"
type textarea "x"
type textarea "L1"
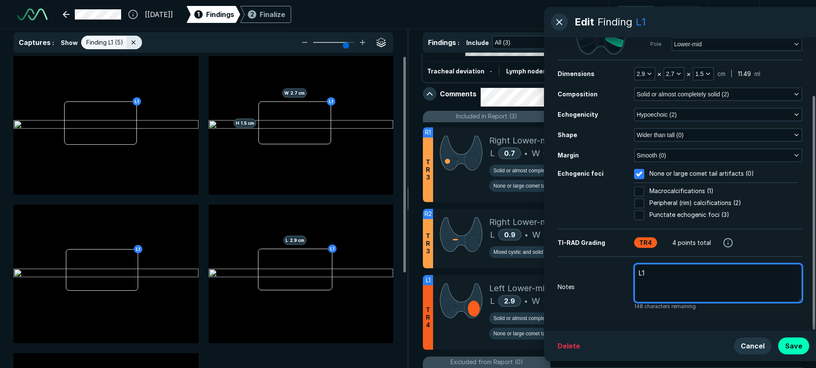
type textarea "x"
type textarea "L"
type textarea "x"
type textarea "P"
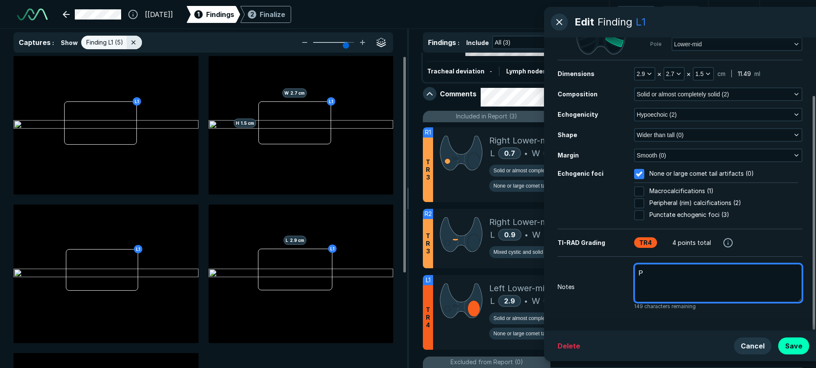
type textarea "x"
type textarea "Pr"
type textarea "x"
type textarea "Pri"
type textarea "x"
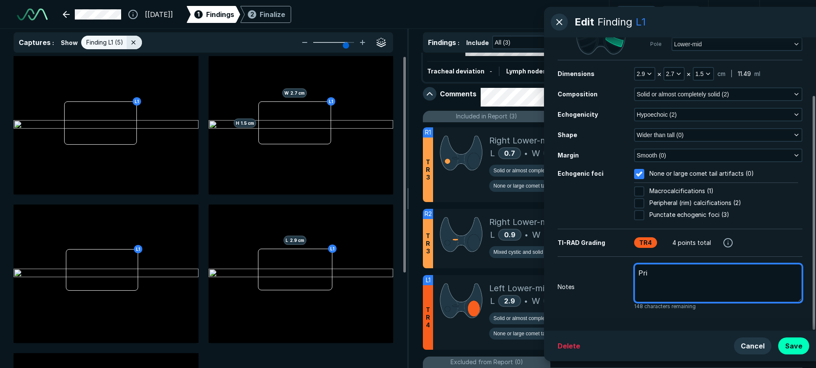
type textarea "Prio"
type textarea "x"
type textarea "Prior"
type textarea "x"
type textarea "Prior"
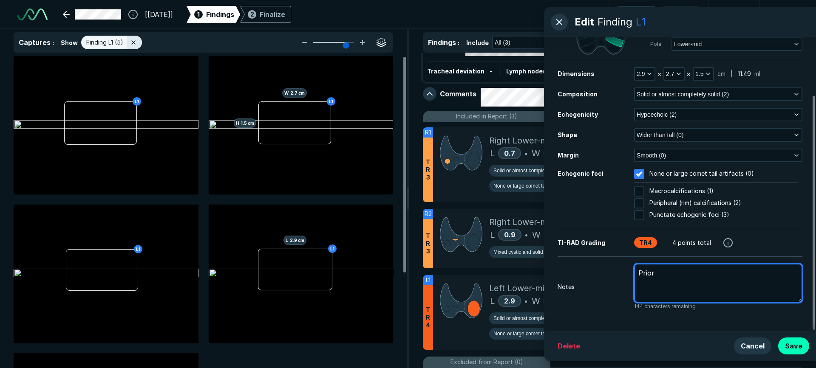
type textarea "x"
type textarea "Prior n"
type textarea "x"
type textarea "Prior no"
type textarea "x"
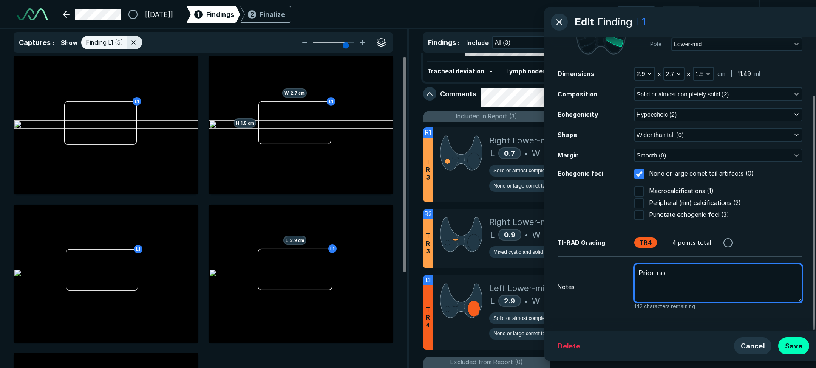
type textarea "Prior nod"
type textarea "x"
type textarea "Prior nodu"
type textarea "x"
type textarea "Prior nodul"
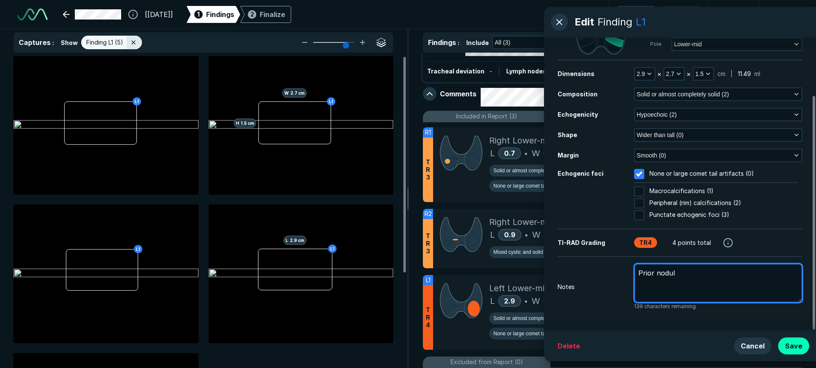
type textarea "x"
type textarea "Prior [MEDICAL_DATA]"
type textarea "x"
type textarea "Prior [MEDICAL_DATA]"
type textarea "x"
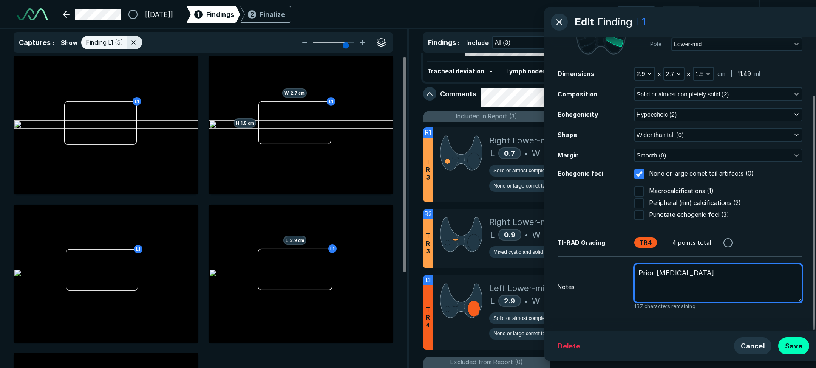
type textarea "Prior [MEDICAL_DATA] 3"
type textarea "x"
type textarea "Prior [MEDICAL_DATA] 3"
drag, startPoint x: 655, startPoint y: 272, endPoint x: 640, endPoint y: 273, distance: 15.8
click at [598, 273] on textarea "Prior [MEDICAL_DATA] 3" at bounding box center [718, 283] width 168 height 39
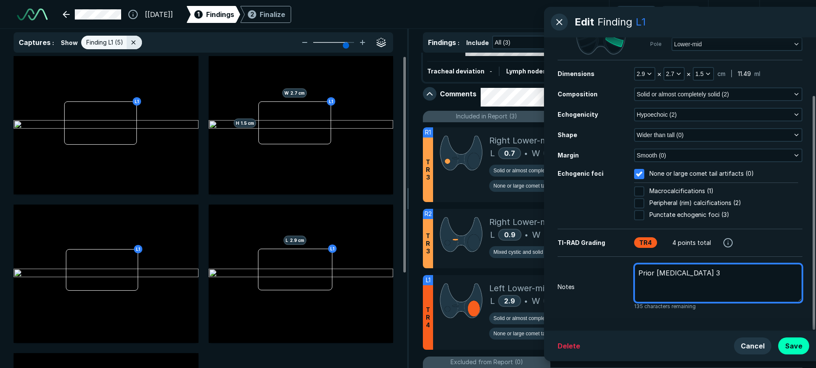
type textarea "x"
type textarea "[MEDICAL_DATA] 3"
click at [598, 281] on textarea "[MEDICAL_DATA] 3" at bounding box center [718, 283] width 168 height 39
type textarea "x"
type textarea "[MEDICAL_DATA] 3 l"
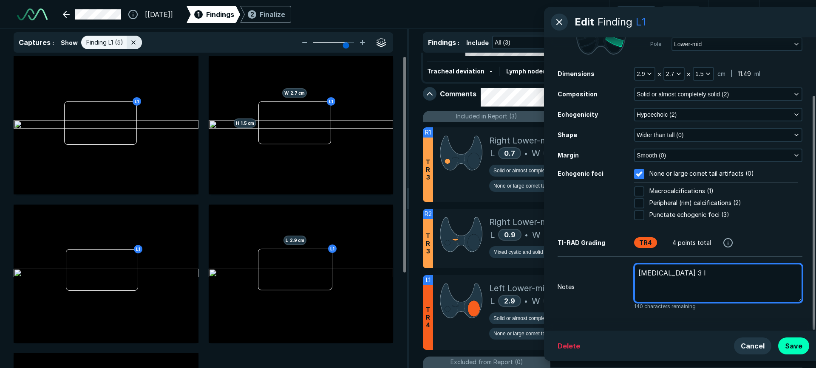
type textarea "x"
type textarea "[MEDICAL_DATA] 3 le"
type textarea "x"
type textarea "[MEDICAL_DATA] 3 lef"
type textarea "x"
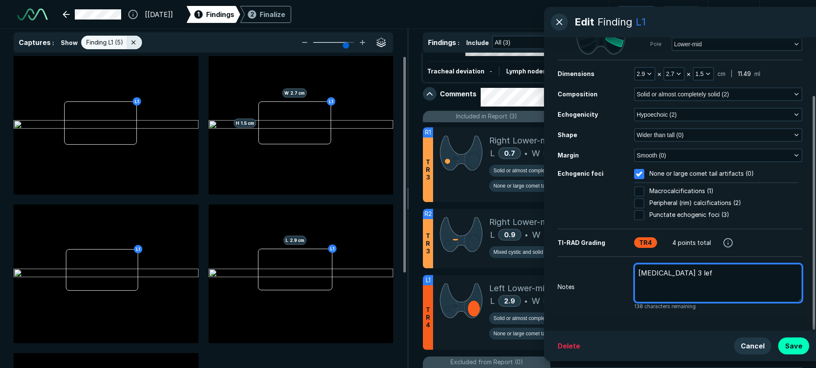
type textarea "[MEDICAL_DATA] 3 left"
type textarea "x"
type textarea "[MEDICAL_DATA] 3 left"
type textarea "x"
type textarea "[MEDICAL_DATA] 3 left m"
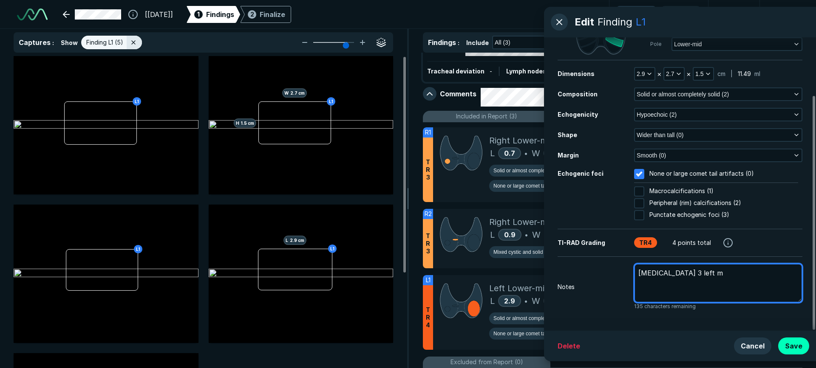
type textarea "x"
type textarea "[MEDICAL_DATA] 3 left mi"
type textarea "x"
type textarea "[MEDICAL_DATA] 3 left mid"
type textarea "x"
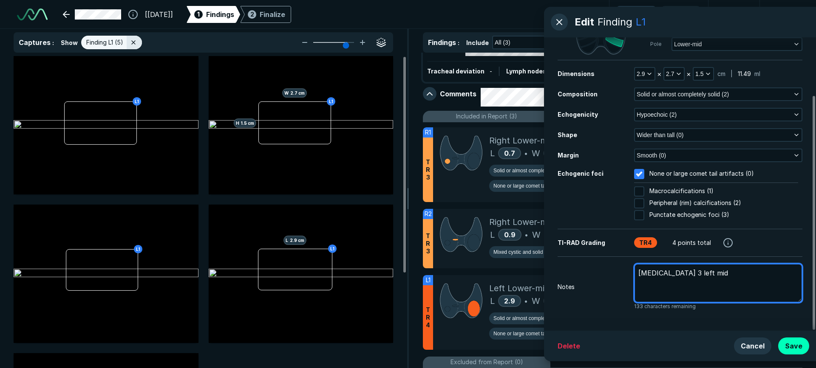
type textarea "[MEDICAL_DATA] 3 left mid/"
type textarea "x"
type textarea "[MEDICAL_DATA] 3 left mid/;"
type textarea "x"
type textarea "[MEDICAL_DATA] 3 left mid/"
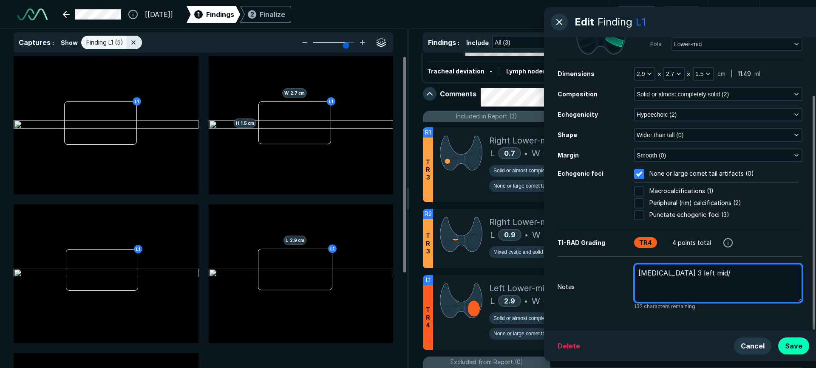
type textarea "x"
type textarea "[MEDICAL_DATA] 3 left mid/l"
type textarea "x"
type textarea "[MEDICAL_DATA] 3 left mid/lo"
type textarea "x"
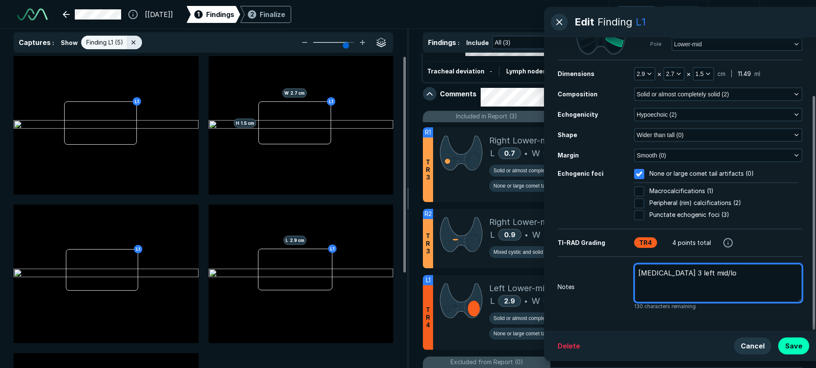
type textarea "[MEDICAL_DATA] 3 left mid/low"
type textarea "x"
type textarea "[MEDICAL_DATA] 3 left mid/low"
type textarea "x"
type textarea "[MEDICAL_DATA] 3 left mid/low +"
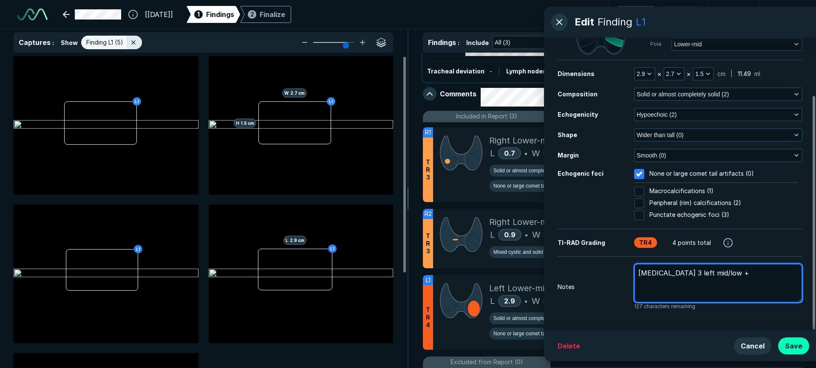
type textarea "x"
type textarea "[MEDICAL_DATA] 3 left mid/low"
type textarea "x"
type textarea "[MEDICAL_DATA] 3 left mid/low ="
type textarea "x"
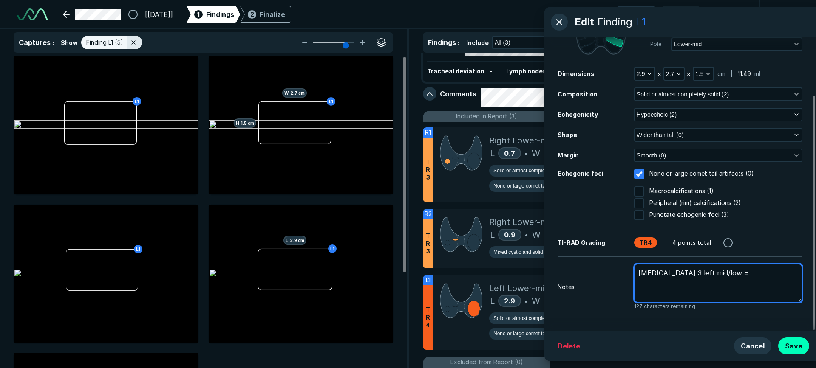
type textarea "[MEDICAL_DATA] 3 left mid/low ="
type textarea "x"
type textarea "[MEDICAL_DATA] 3 left mid/low = L"
type textarea "x"
type textarea "[MEDICAL_DATA] 3 left mid/low = L1"
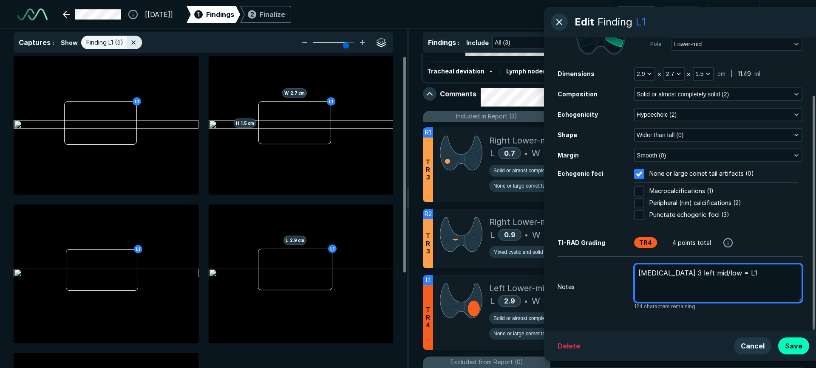
type textarea "x"
type textarea "[MEDICAL_DATA] 3 left mid/low = L1"
type textarea "x"
type textarea "[MEDICAL_DATA] 3 left mid/low = L1 o"
type textarea "x"
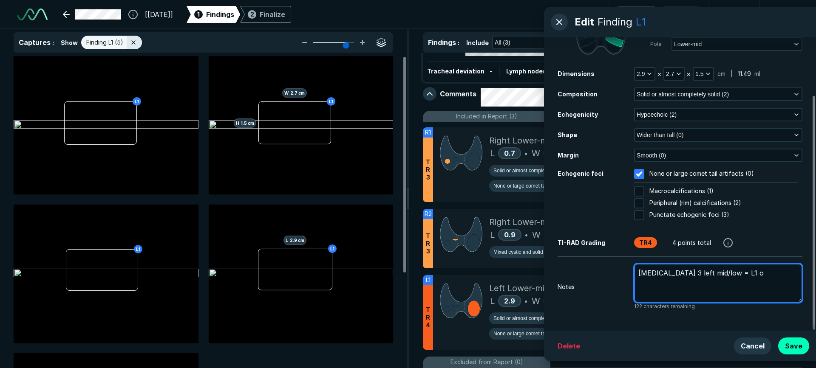
type textarea "[MEDICAL_DATA] 3 left mid/low = L1 on"
type textarea "x"
type textarea "[MEDICAL_DATA] 3 left mid/low = L1 on"
type textarea "x"
type textarea "[MEDICAL_DATA] 3 left mid/low = L1 on c"
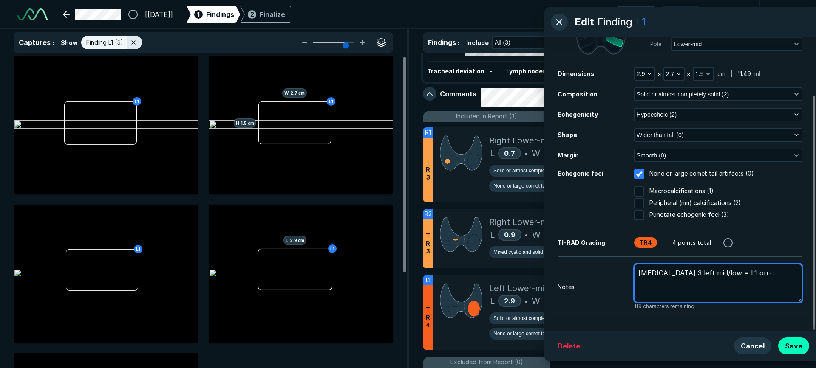
type textarea "x"
type textarea "[MEDICAL_DATA] 3 left mid/low = L1 on cu"
type textarea "x"
type textarea "[MEDICAL_DATA] 3 left mid/low = L1 on cur"
type textarea "x"
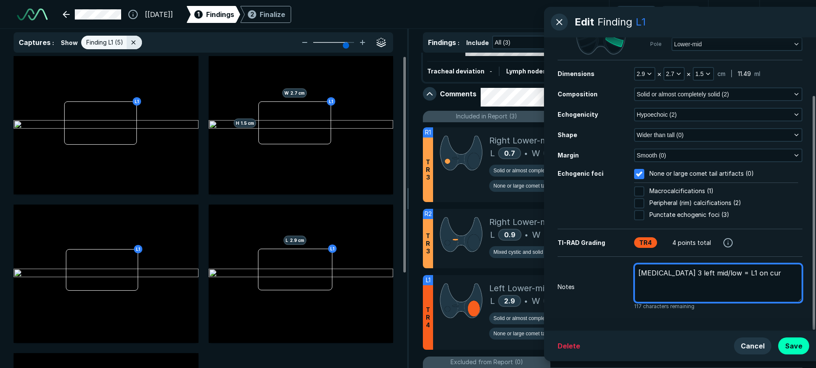
type textarea "[MEDICAL_DATA] 3 left mid/low = L1 on curr"
type textarea "x"
type textarea "[MEDICAL_DATA] 3 left mid/low = L1 on curre"
type textarea "x"
type textarea "[MEDICAL_DATA] 3 left mid/low = L1 on curren"
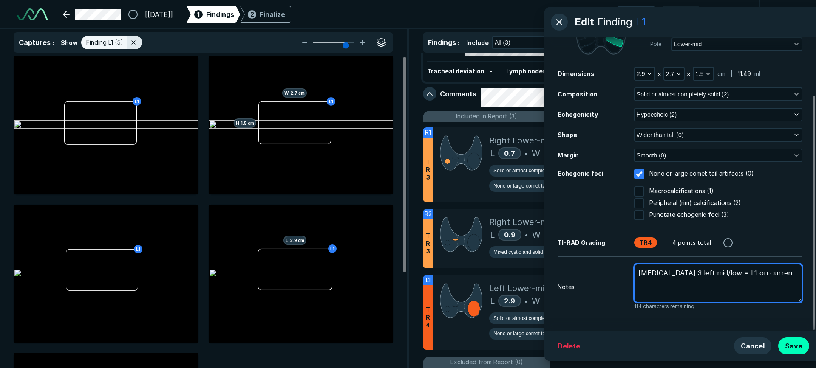
type textarea "x"
type textarea "[MEDICAL_DATA] 3 left mid/low = L1 on current"
type textarea "x"
type textarea "[MEDICAL_DATA] 3 left mid/low = L1 on current"
type textarea "x"
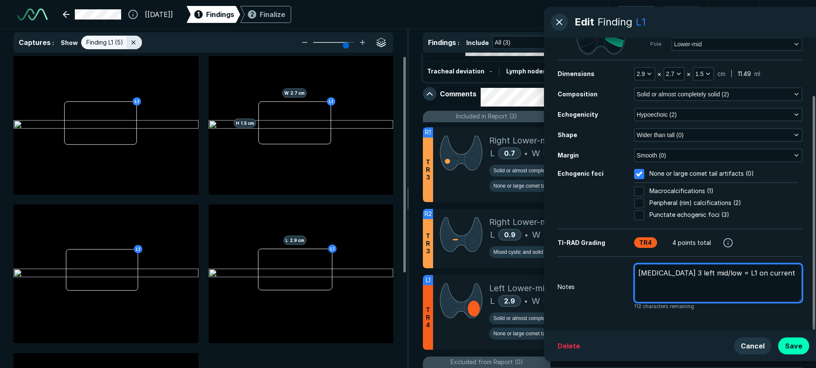
type textarea "[MEDICAL_DATA] 3 left mid/low = L1 on current a"
type textarea "x"
type textarea "[MEDICAL_DATA] 3 left mid/low = L1 on current"
type textarea "x"
type textarea "[MEDICAL_DATA] 3 left mid/low = L1 on current A"
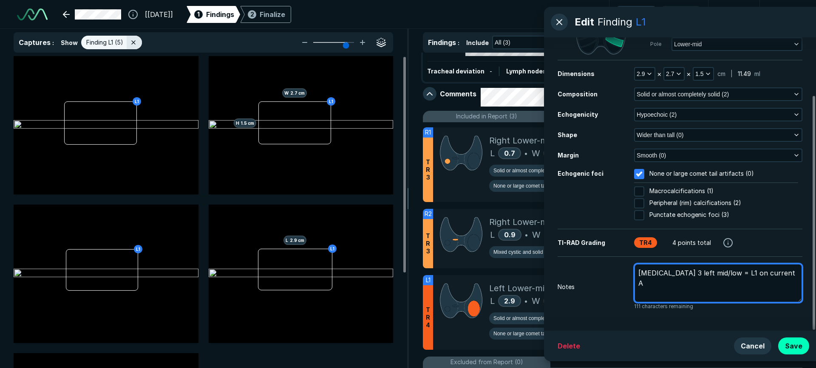
type textarea "x"
type textarea "[MEDICAL_DATA] 3 left mid/low = L1 on current AI"
type textarea "x"
type textarea "[MEDICAL_DATA] 3 left mid/low = L1 on current AI"
type textarea "x"
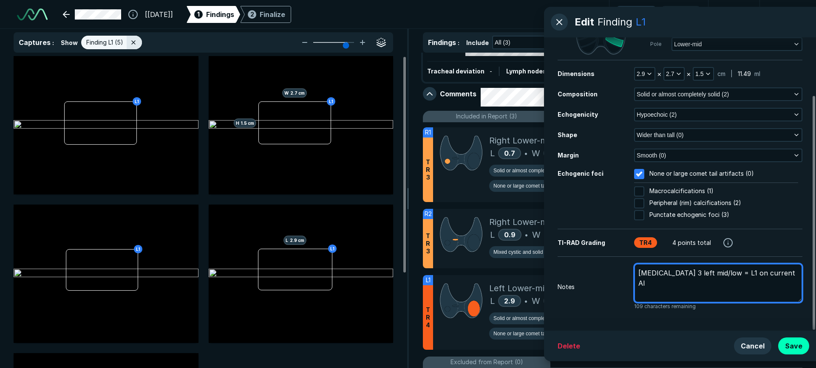
type textarea "[MEDICAL_DATA] 3 left mid/low = L1 on current AI f"
type textarea "x"
type textarea "[MEDICAL_DATA] 3 left mid/low = L1 on current AI fi"
type textarea "x"
type textarea "[MEDICAL_DATA] 3 left mid/low = L1 on current AI fin"
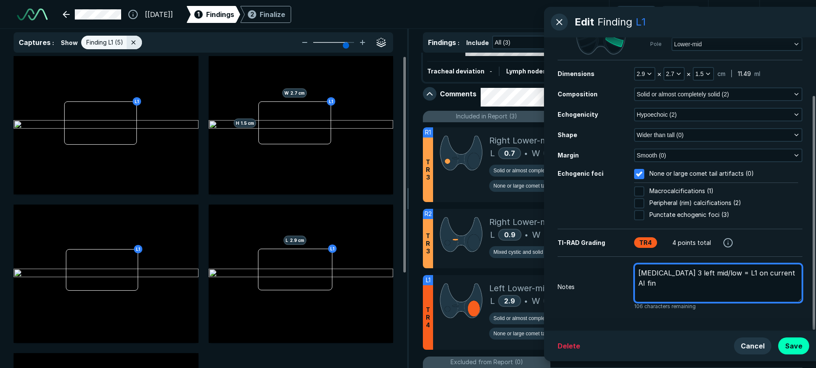
type textarea "x"
type textarea "[MEDICAL_DATA] 3 left mid/low = L1 on current AI find"
type textarea "x"
type textarea "[MEDICAL_DATA] 3 left mid/low = L1 on current AI findi"
type textarea "x"
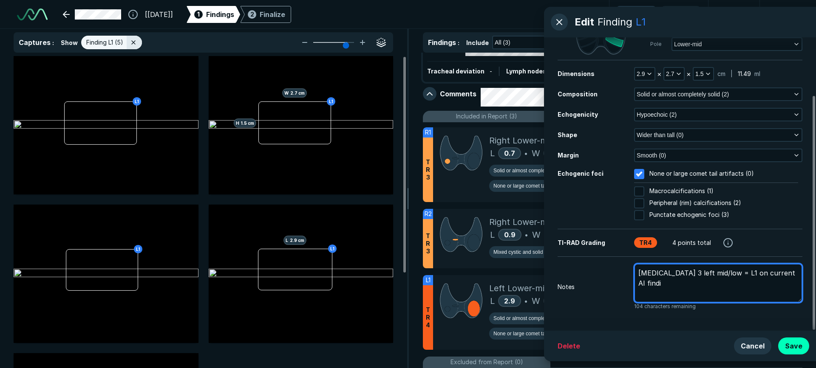
type textarea "[MEDICAL_DATA] 3 left mid/low = L1 on current AI findin"
type textarea "x"
type textarea "[MEDICAL_DATA] 3 left mid/low = L1 on current AI finding"
type textarea "x"
click at [598, 291] on textarea "[MEDICAL_DATA] 3 left mid/low = L1 on current AI finding" at bounding box center [718, 283] width 168 height 39
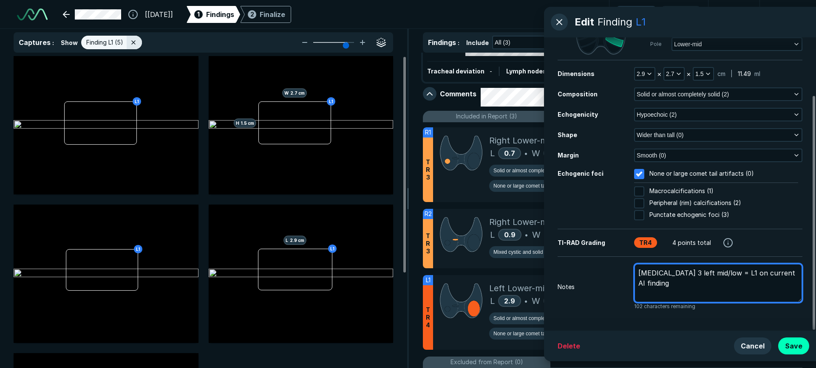
click at [598, 277] on textarea "[MEDICAL_DATA] 3 left mid/low = L1 on current AI finding" at bounding box center [718, 283] width 168 height 39
type textarea "[MEDICAL_DATA] 3 left mid/low = L1 on current AI finding"
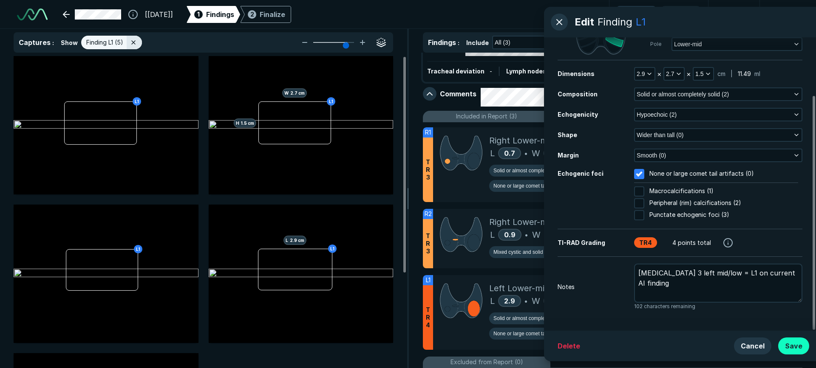
click at [598, 348] on button "Save" at bounding box center [793, 346] width 31 height 17
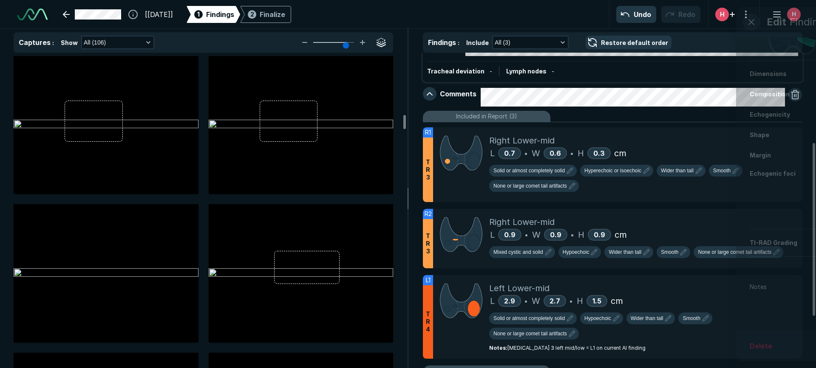
scroll to position [2405, 2787]
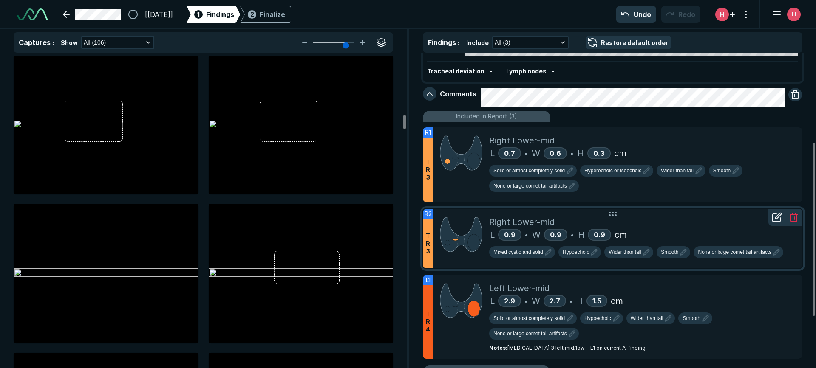
click at [598, 218] on icon at bounding box center [777, 217] width 10 height 10
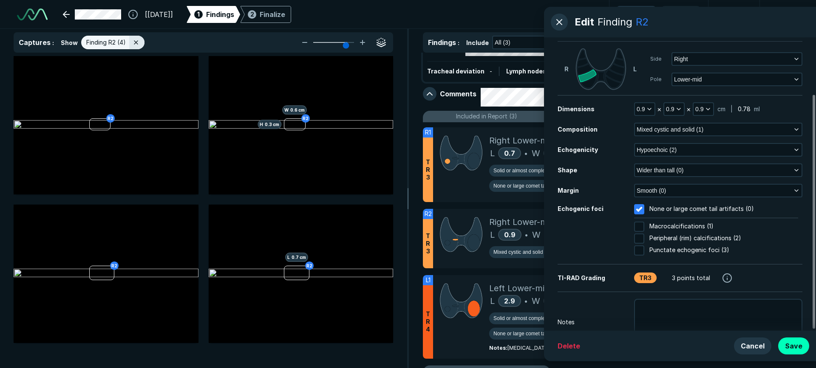
scroll to position [73, 0]
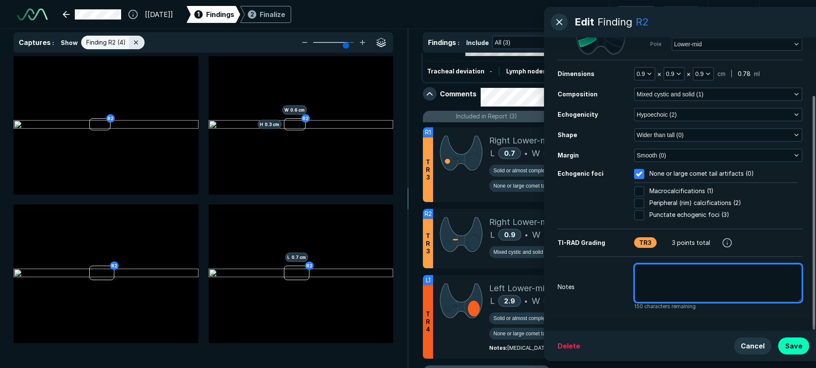
click at [598, 280] on textarea at bounding box center [718, 283] width 168 height 39
paste textarea "r2 prev labeled at right mid location may be more isthmus"
type textarea "x"
type textarea "r2 prev labeled at right mid location may be more isthmus"
type textarea "x"
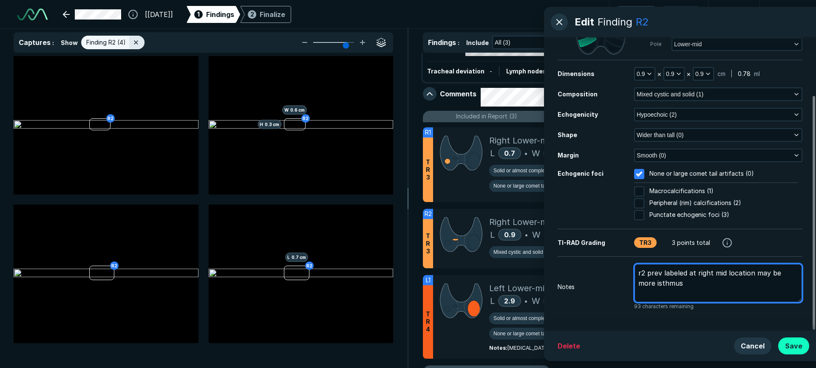
type textarea "r2 prev labeled at right mid location may be more isthmus"
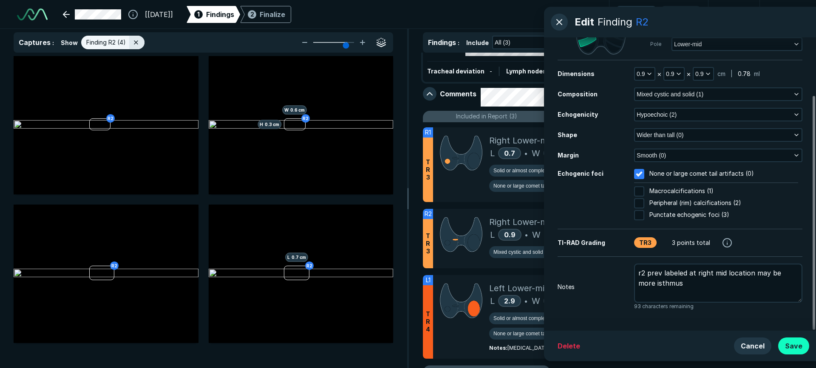
click at [598, 345] on button "Save" at bounding box center [793, 346] width 31 height 17
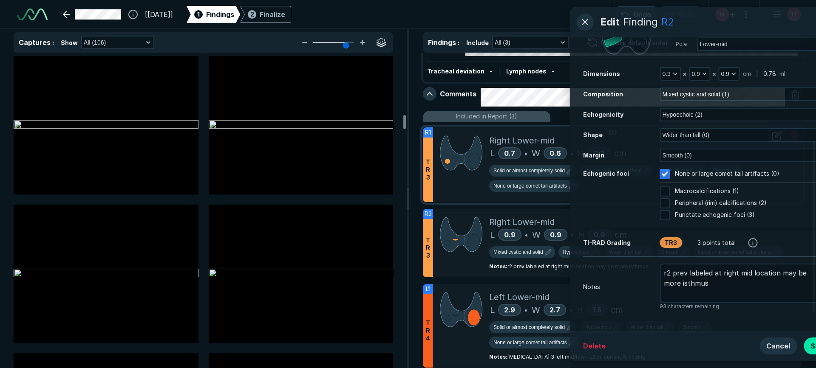
scroll to position [1487, 0]
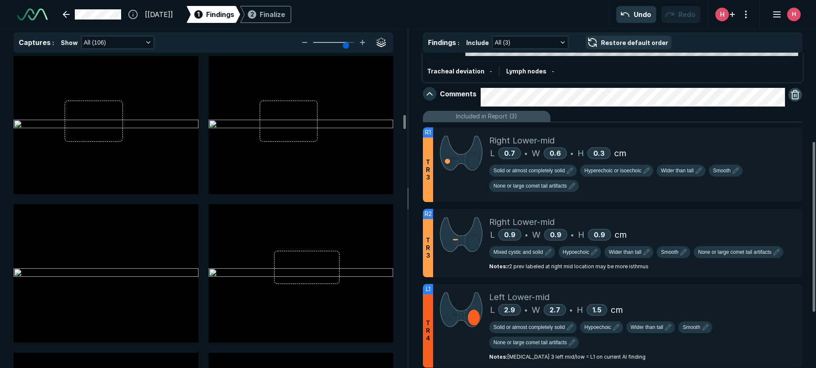
click at [598, 93] on button "button" at bounding box center [795, 95] width 14 height 14
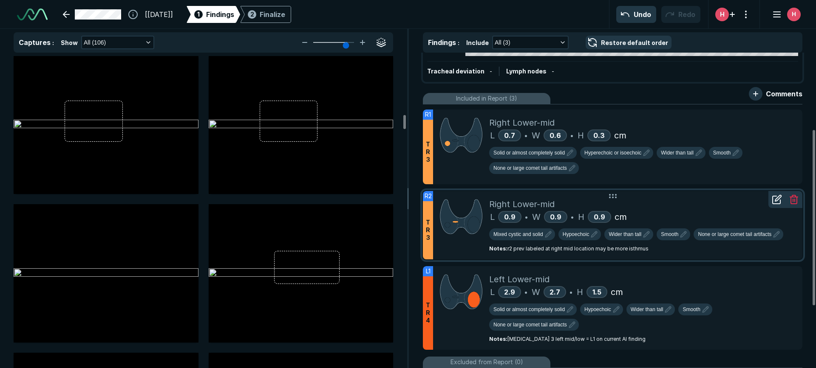
scroll to position [0, 0]
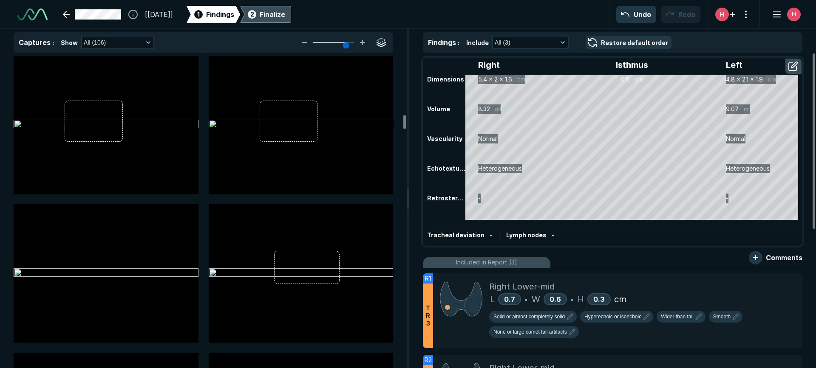
click at [285, 11] on div "Finalize" at bounding box center [272, 14] width 25 height 10
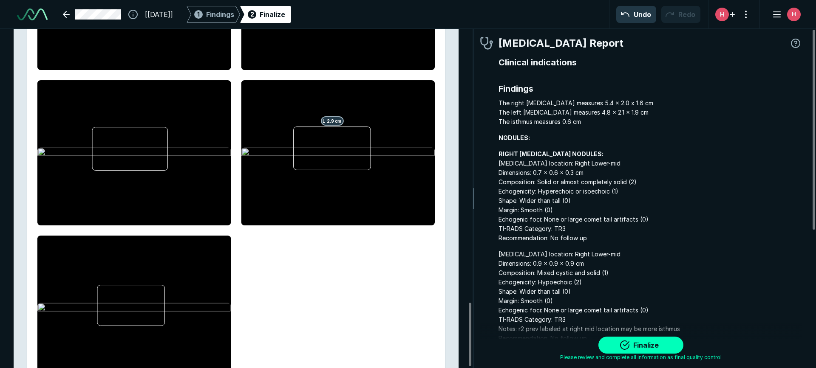
scroll to position [1473, 0]
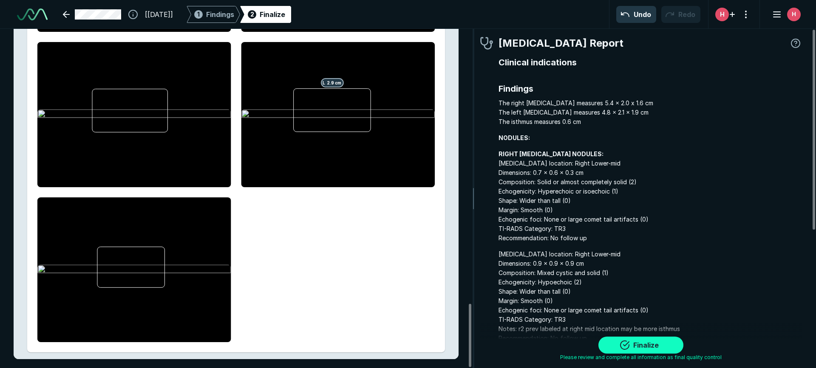
click at [598, 346] on button "Finalize" at bounding box center [640, 345] width 85 height 17
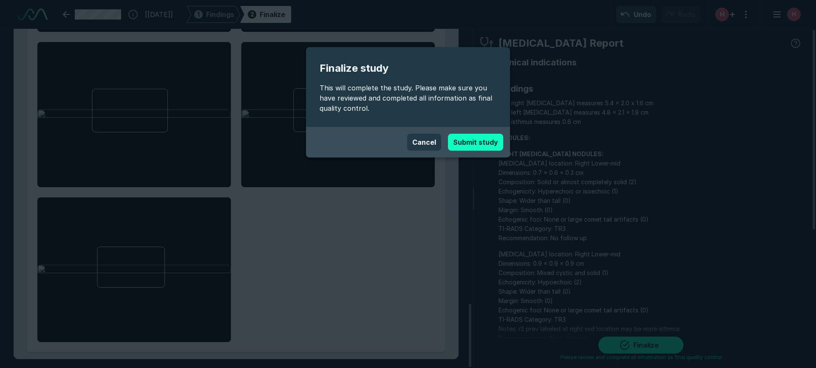
click at [468, 144] on button "Submit study" at bounding box center [475, 142] width 55 height 17
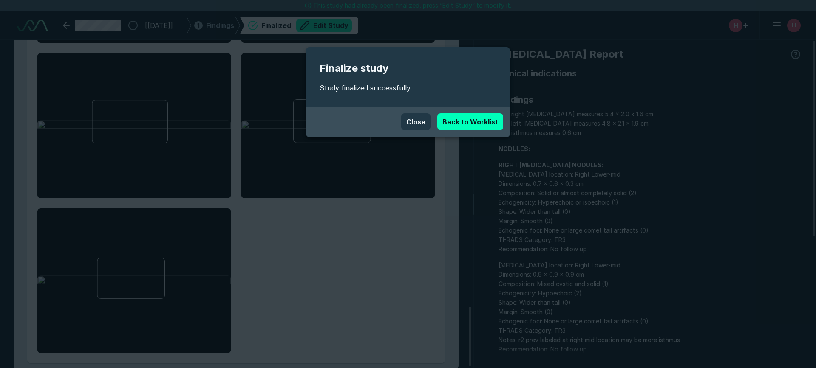
scroll to position [2553, 4764]
click at [479, 117] on link "Back to Worklist" at bounding box center [470, 121] width 66 height 17
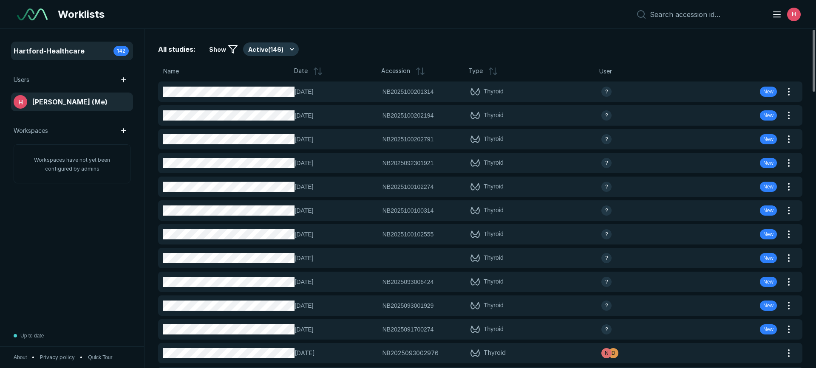
click at [45, 99] on span "[PERSON_NAME] (Me)" at bounding box center [69, 102] width 75 height 10
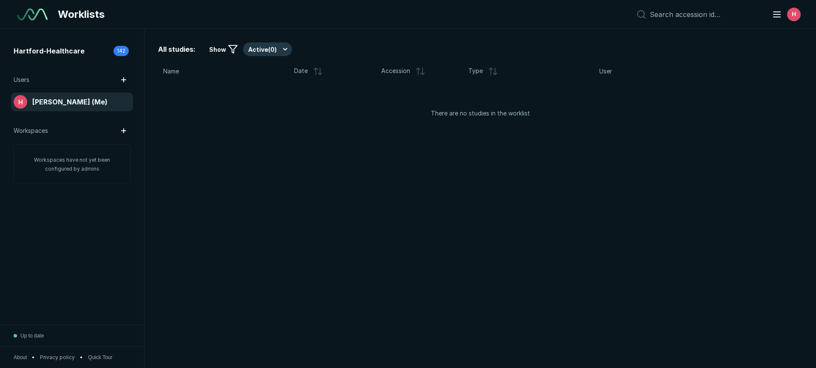
click at [45, 99] on span "[PERSON_NAME] (Me)" at bounding box center [69, 102] width 75 height 10
click at [169, 51] on span "All studies:" at bounding box center [176, 49] width 37 height 10
click at [283, 48] on button "Active ( 0 )" at bounding box center [267, 49] width 49 height 14
click at [267, 89] on span "Completed ( 1 )" at bounding box center [271, 90] width 38 height 9
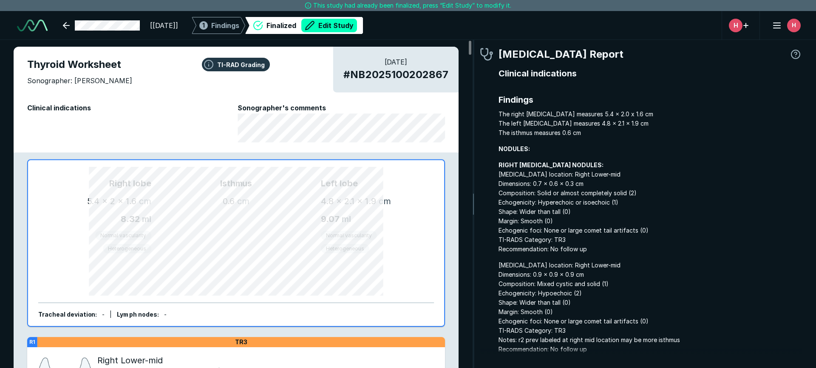
scroll to position [2553, 4764]
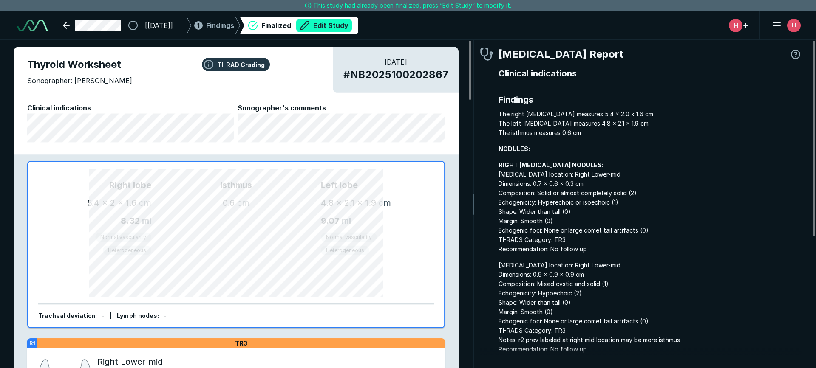
click at [341, 23] on button "Edit Study" at bounding box center [324, 26] width 56 height 14
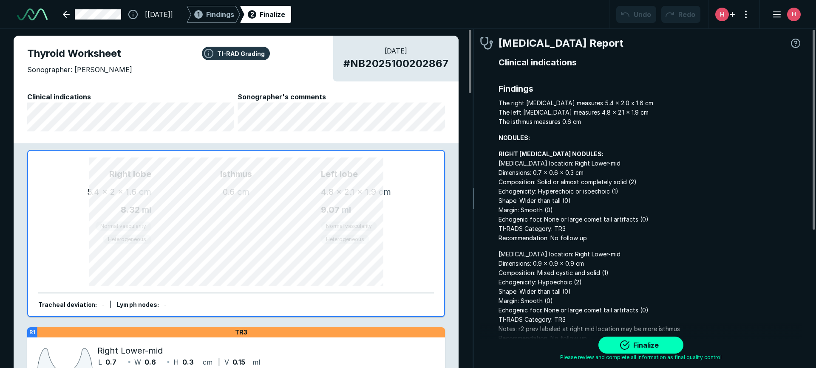
scroll to position [2602, 4764]
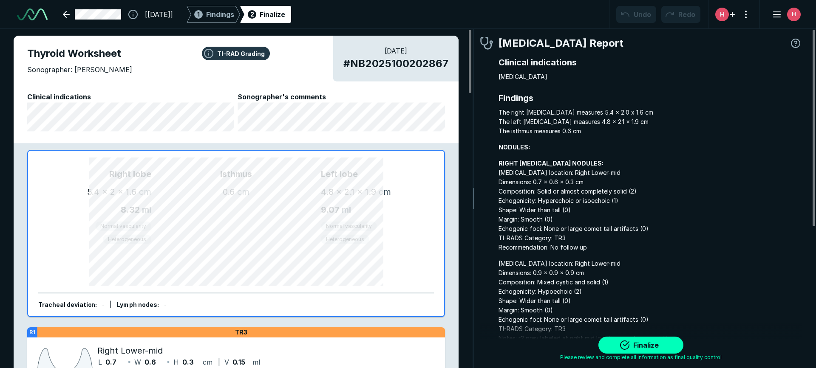
click at [187, 83] on div "Thyroid Worksheet Sonographer: [PERSON_NAME]" at bounding box center [236, 65] width 418 height 39
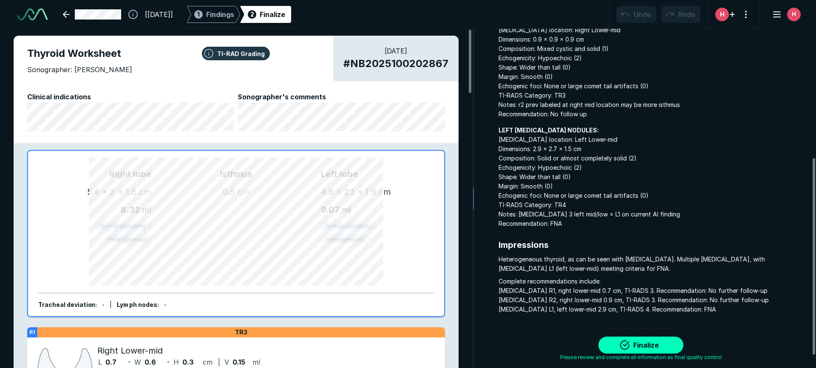
scroll to position [244, 0]
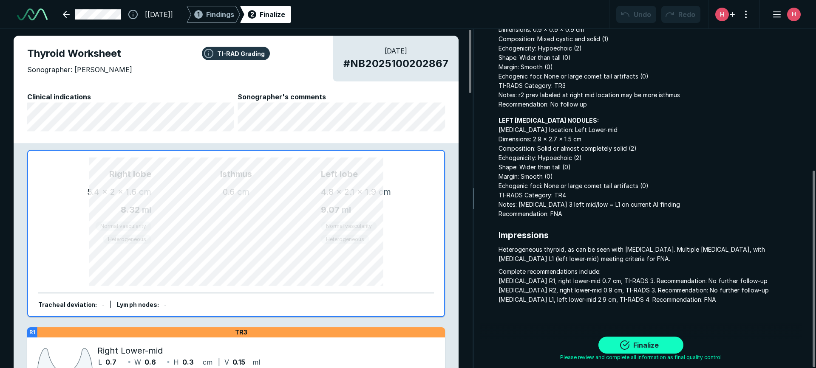
click at [598, 346] on button "Finalize" at bounding box center [640, 345] width 85 height 17
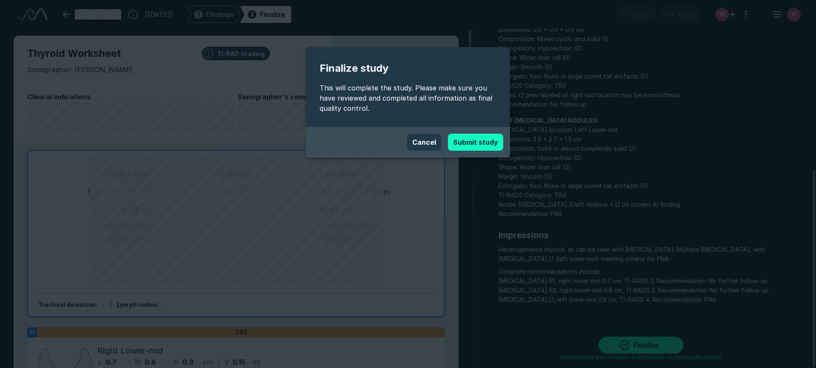
click at [476, 142] on button "Submit study" at bounding box center [475, 142] width 55 height 17
type textarea "x"
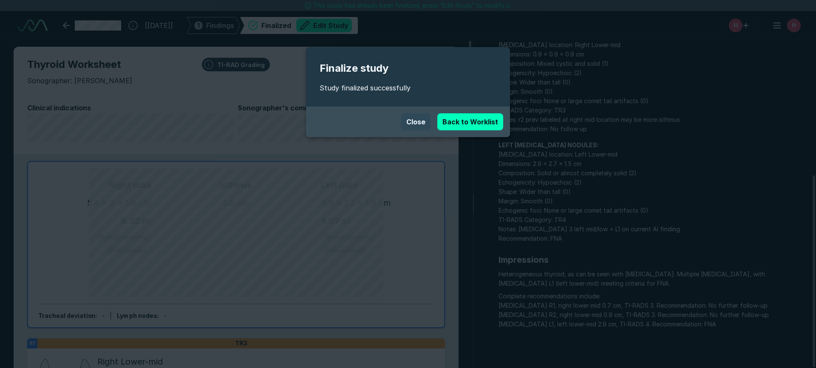
click at [419, 121] on button "Close" at bounding box center [415, 121] width 29 height 17
